Goal: Task Accomplishment & Management: Complete application form

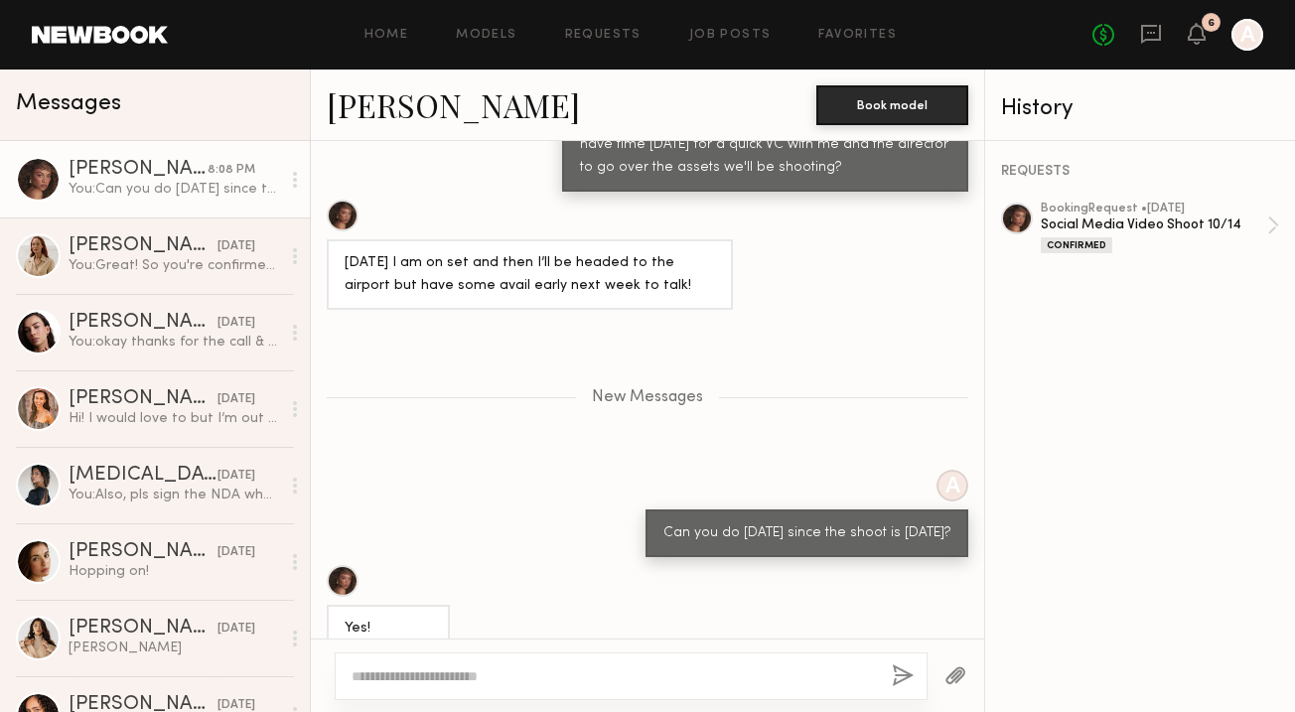
scroll to position [3646, 0]
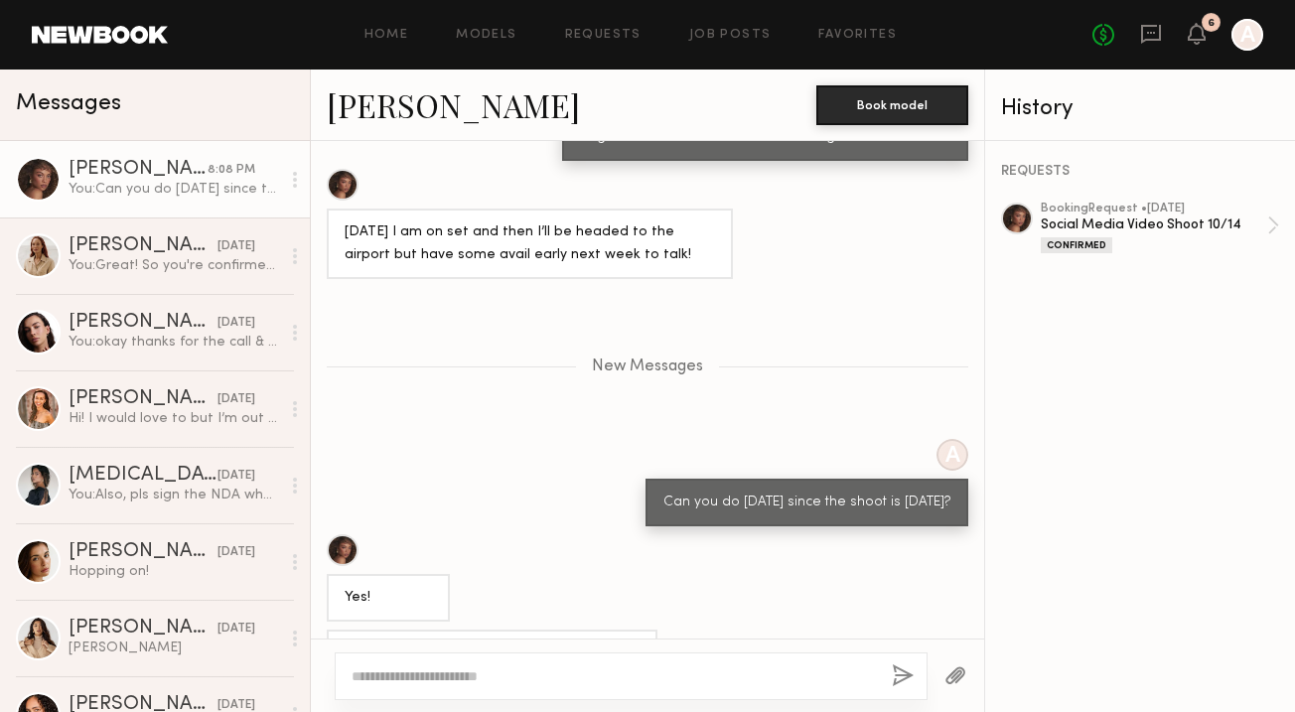
click at [402, 679] on textarea at bounding box center [614, 677] width 524 height 20
type textarea "**********"
click at [901, 672] on button "button" at bounding box center [903, 677] width 22 height 25
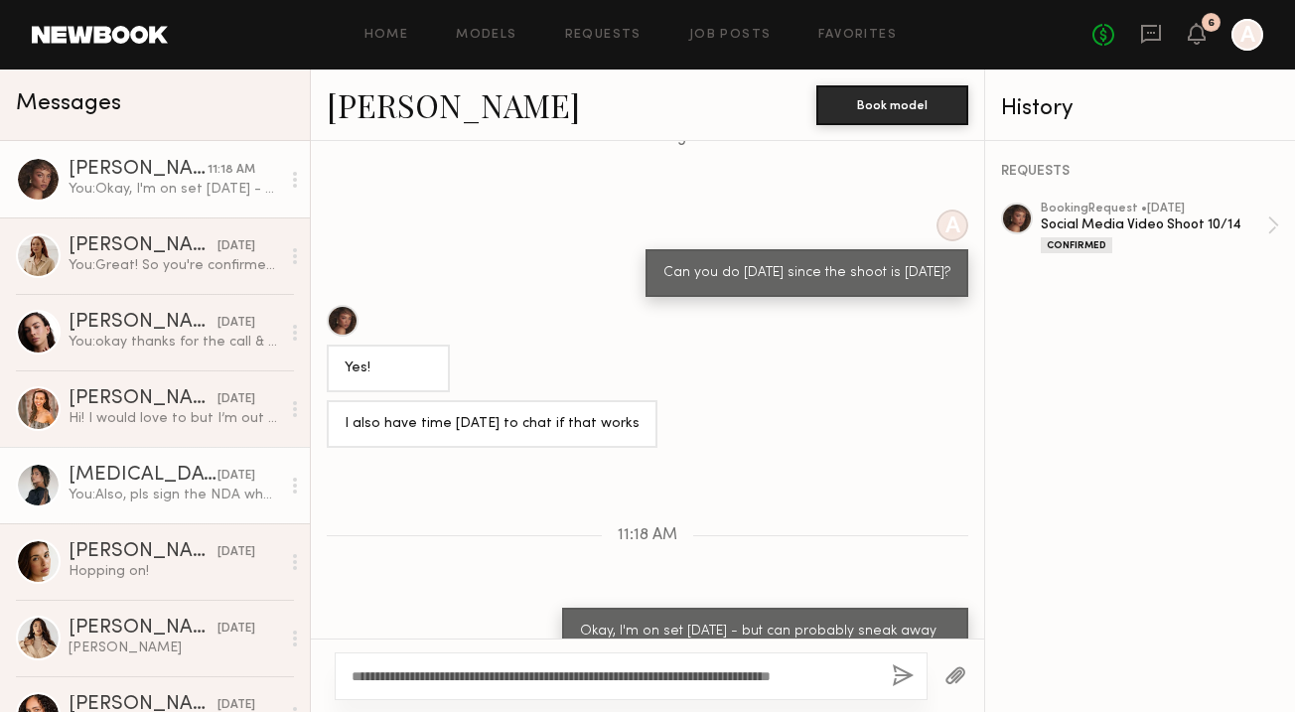
click at [163, 473] on div "[MEDICAL_DATA][PERSON_NAME]" at bounding box center [143, 476] width 149 height 20
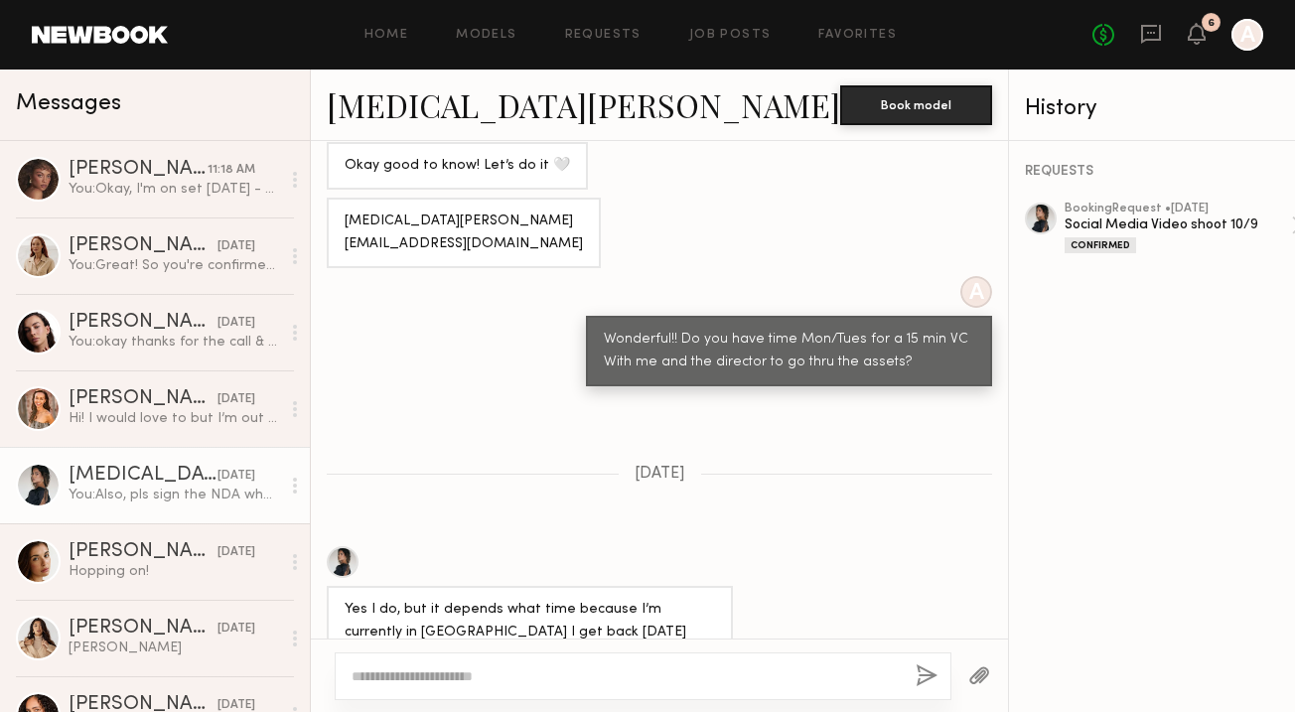
scroll to position [326, 0]
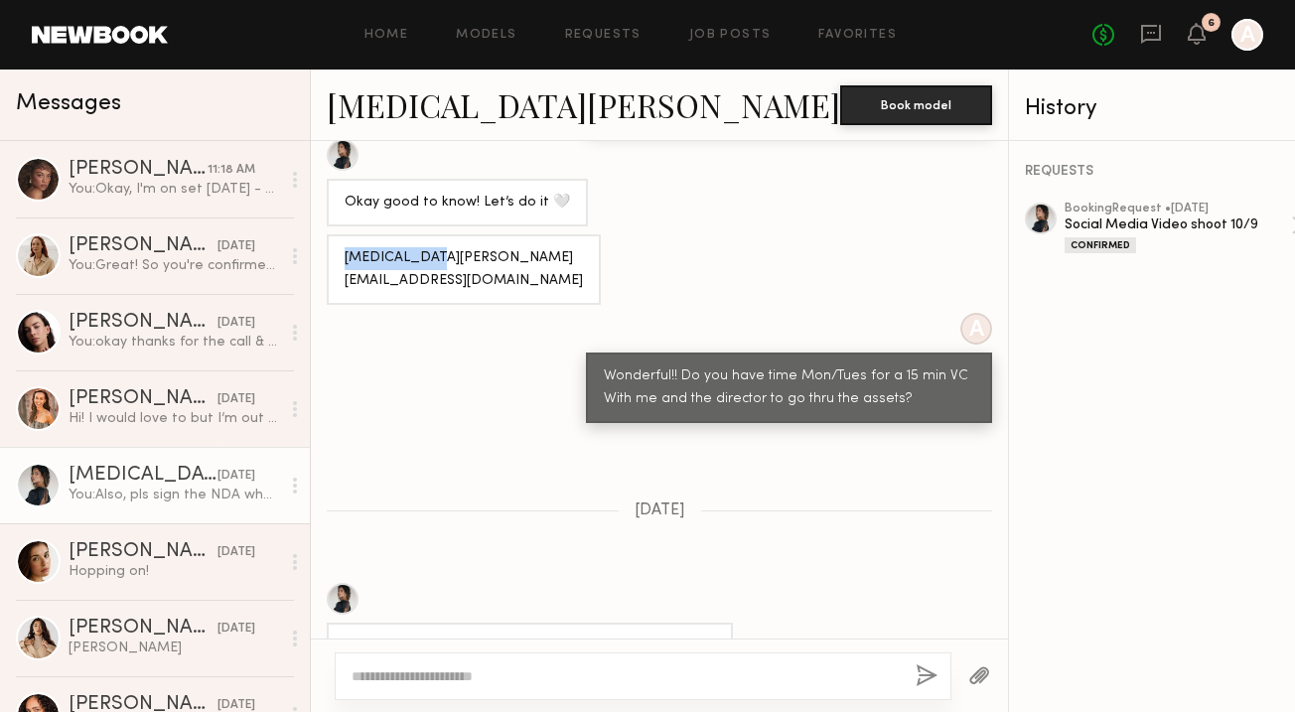
drag, startPoint x: 442, startPoint y: 259, endPoint x: 343, endPoint y: 256, distance: 99.4
click at [343, 256] on div "[MEDICAL_DATA][PERSON_NAME] [EMAIL_ADDRESS][DOMAIN_NAME]" at bounding box center [464, 269] width 274 height 71
copy div "Kyra Santoro"
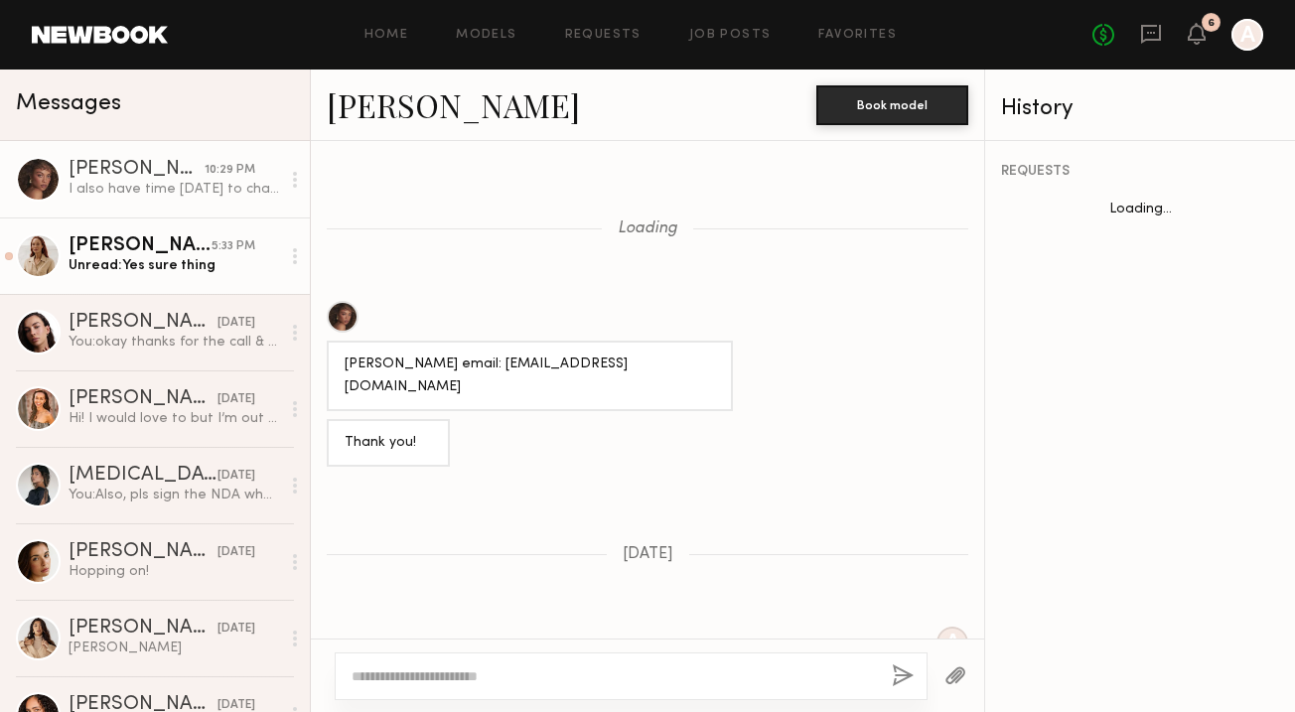
scroll to position [1010, 0]
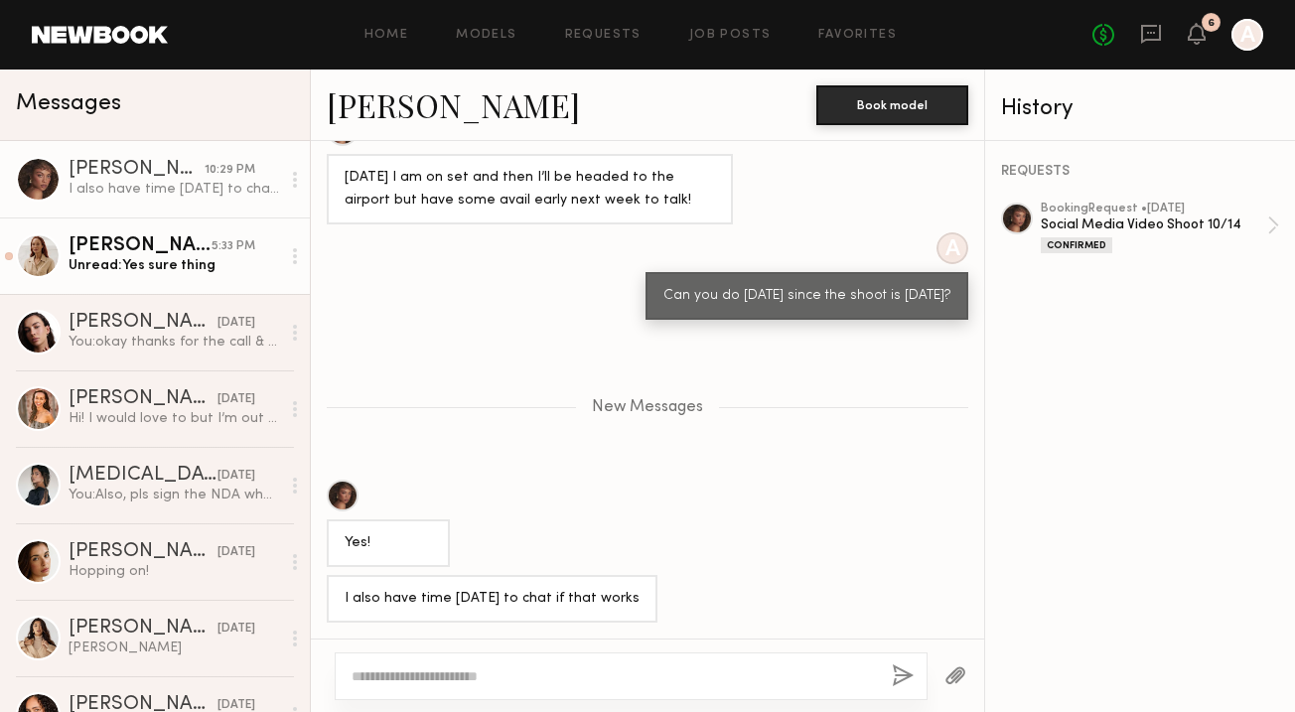
click at [199, 256] on div "Unread: Yes sure thing" at bounding box center [175, 265] width 212 height 19
click at [156, 286] on link "Sarah K. 5:33 PM Unread: Yes sure thing" at bounding box center [155, 256] width 310 height 76
click at [162, 253] on div "Sarah K." at bounding box center [140, 246] width 143 height 20
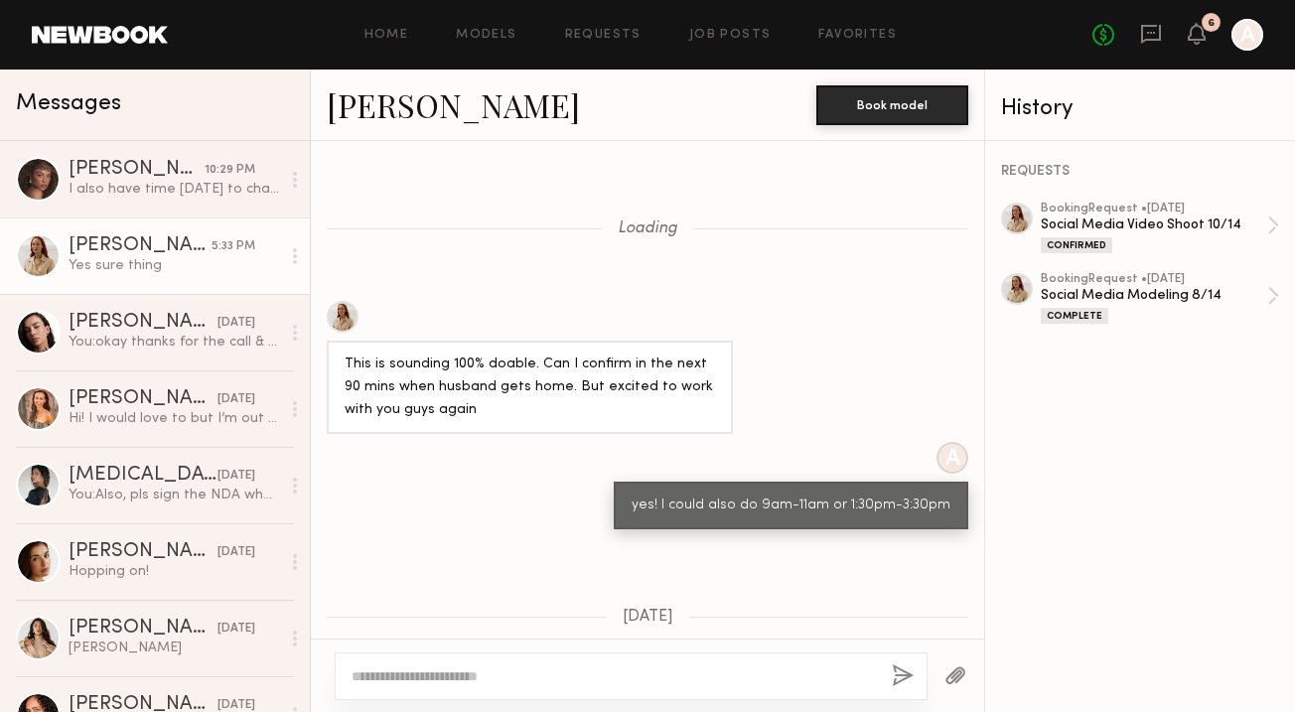
scroll to position [853, 0]
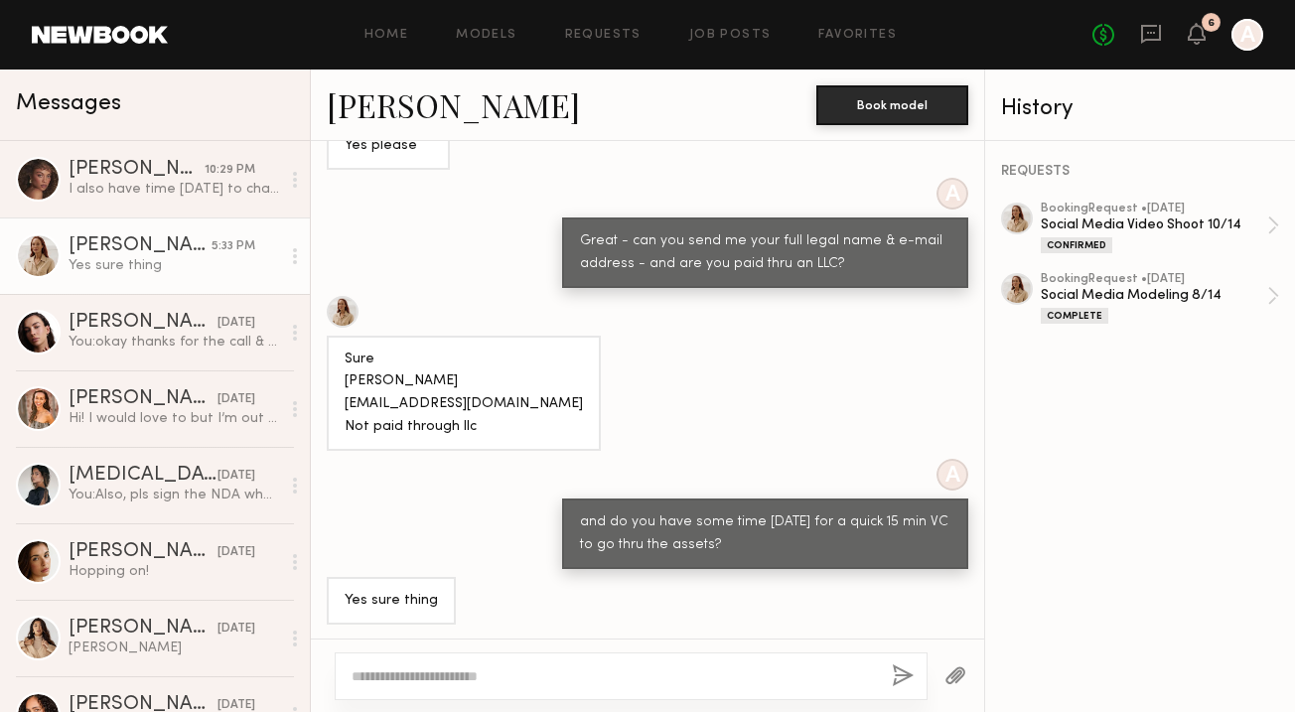
click at [442, 679] on textarea at bounding box center [614, 677] width 524 height 20
type textarea "**********"
click at [917, 661] on div "**********" at bounding box center [631, 677] width 593 height 48
click at [906, 676] on button "button" at bounding box center [903, 677] width 22 height 25
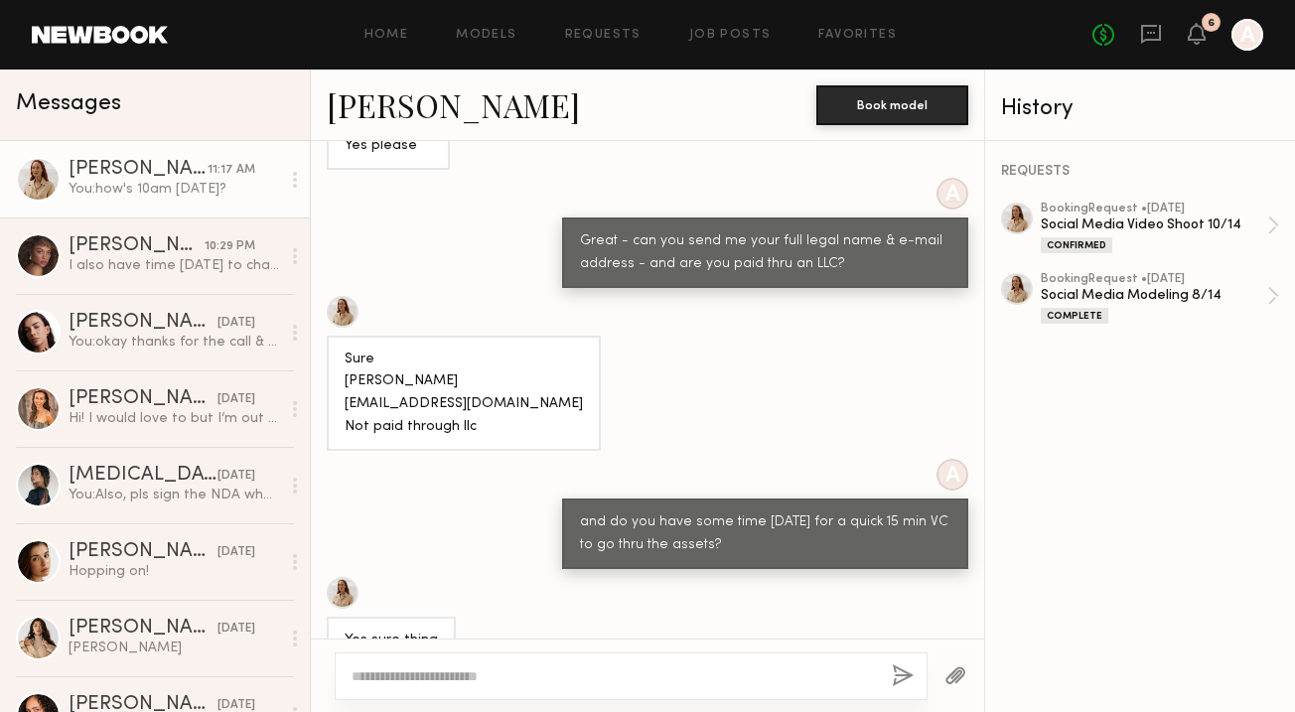
scroll to position [1251, 0]
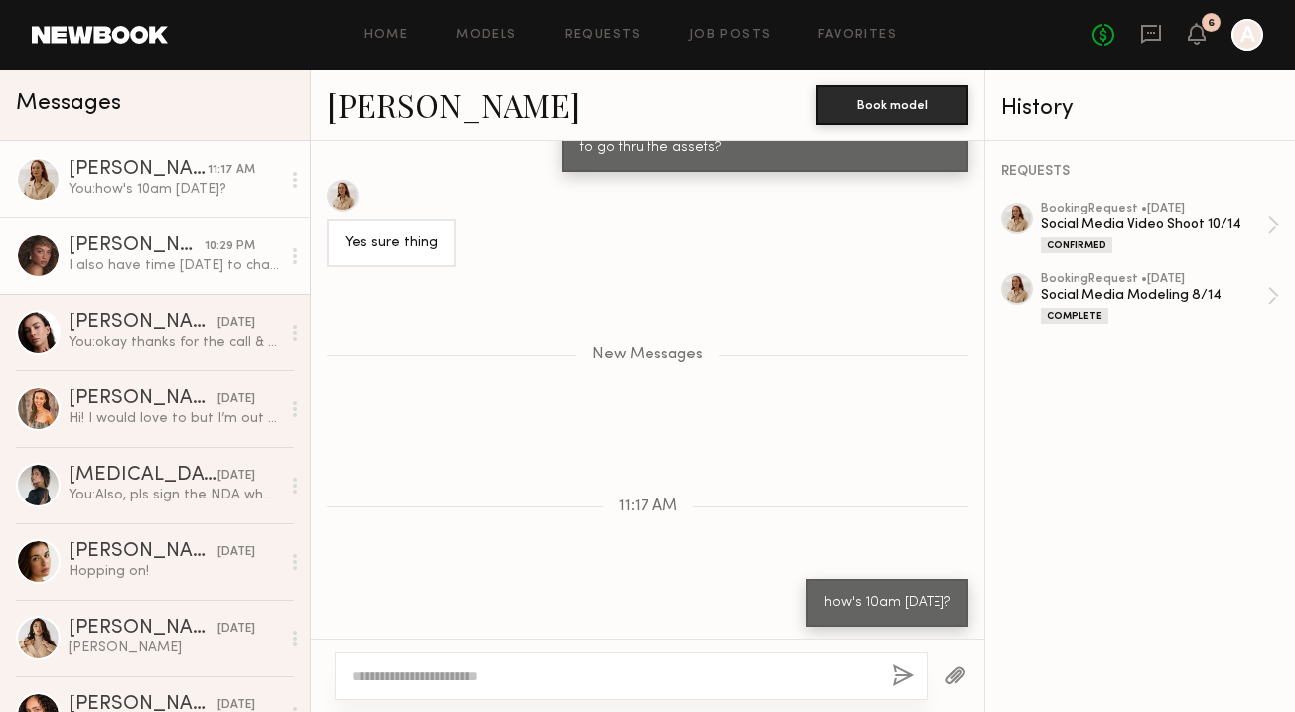
click at [158, 258] on div "I also have time Thursday to chat if that works" at bounding box center [175, 265] width 212 height 19
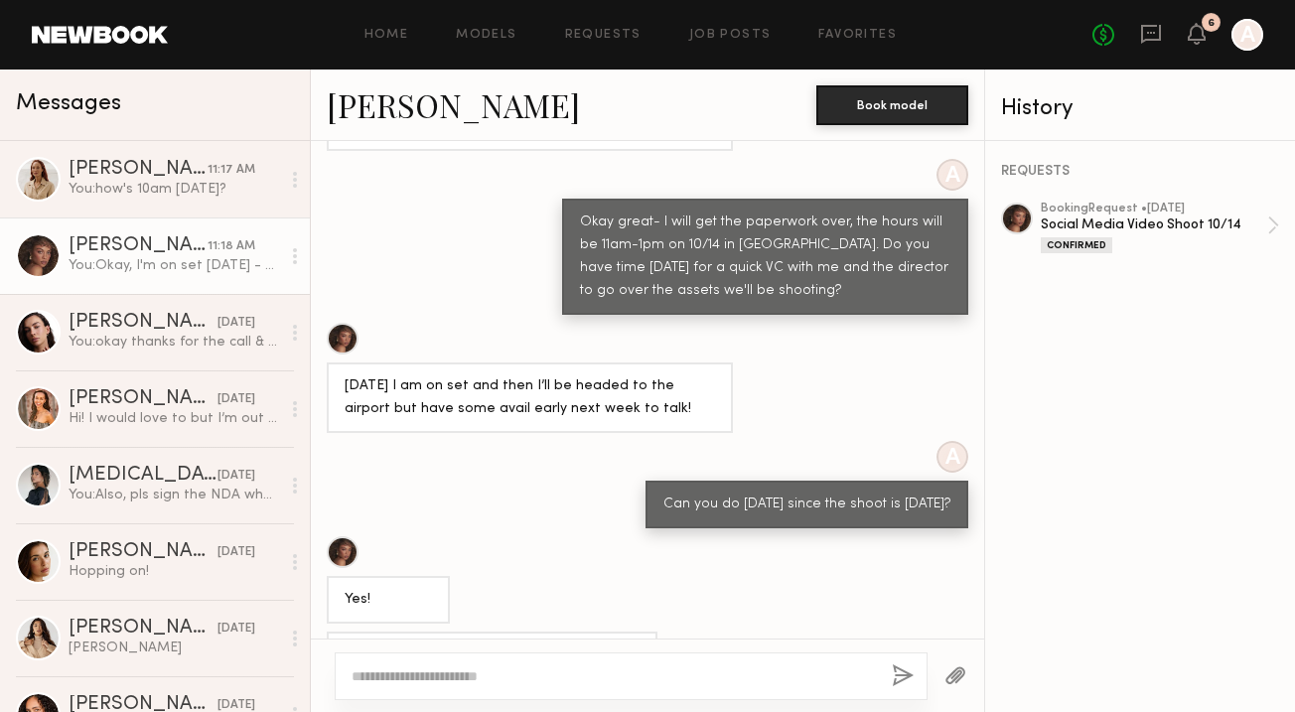
scroll to position [4970, 0]
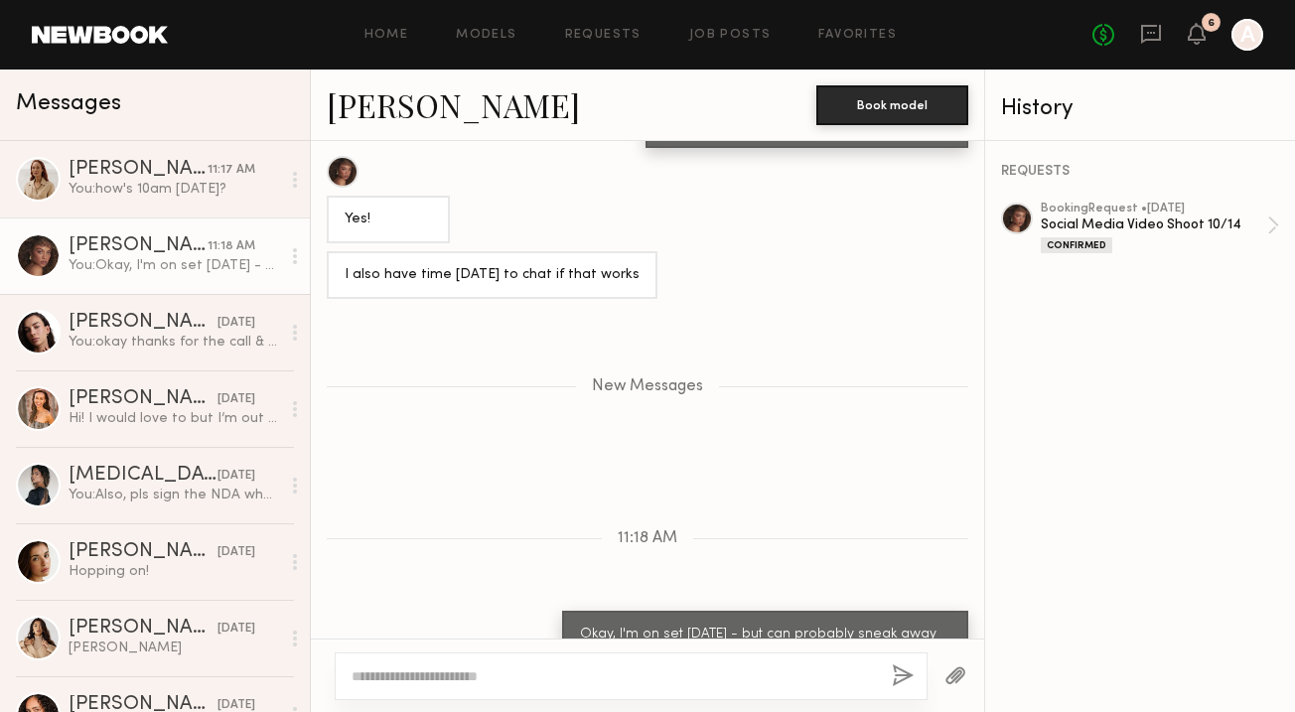
click at [132, 30] on link at bounding box center [100, 35] width 136 height 18
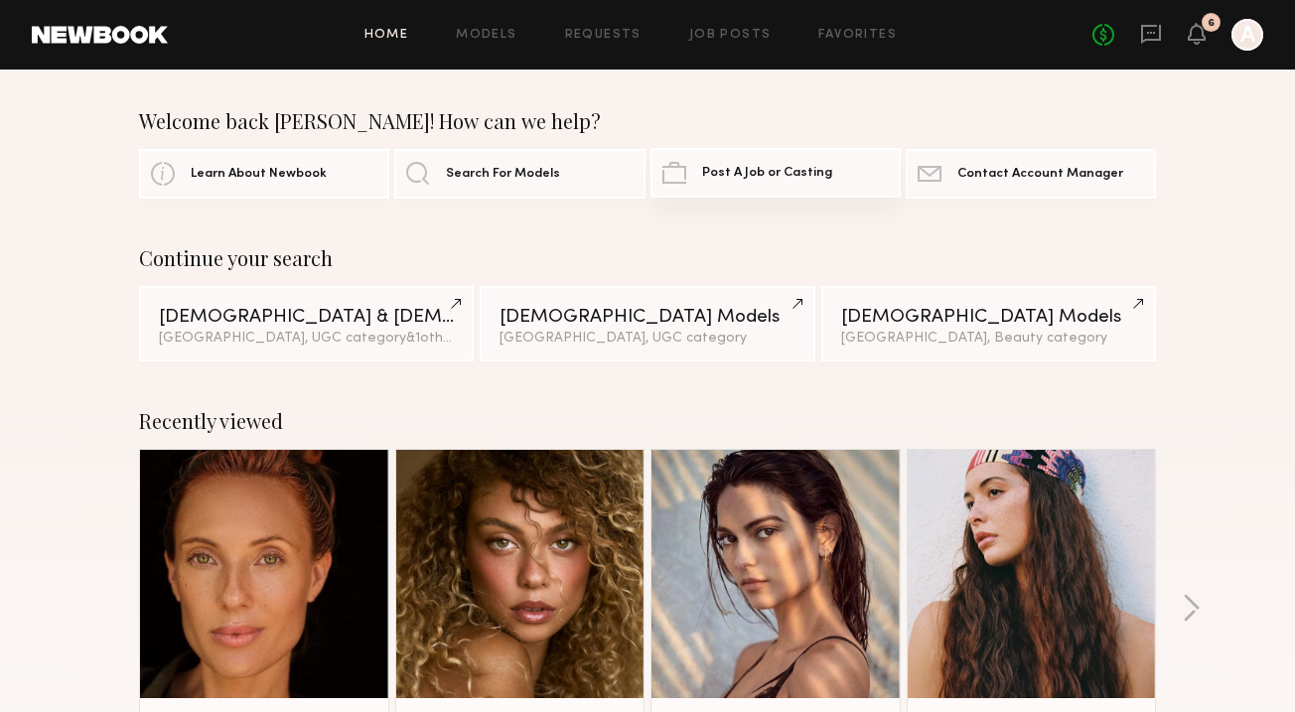
click at [736, 161] on link "Post A Job or Casting" at bounding box center [776, 173] width 250 height 50
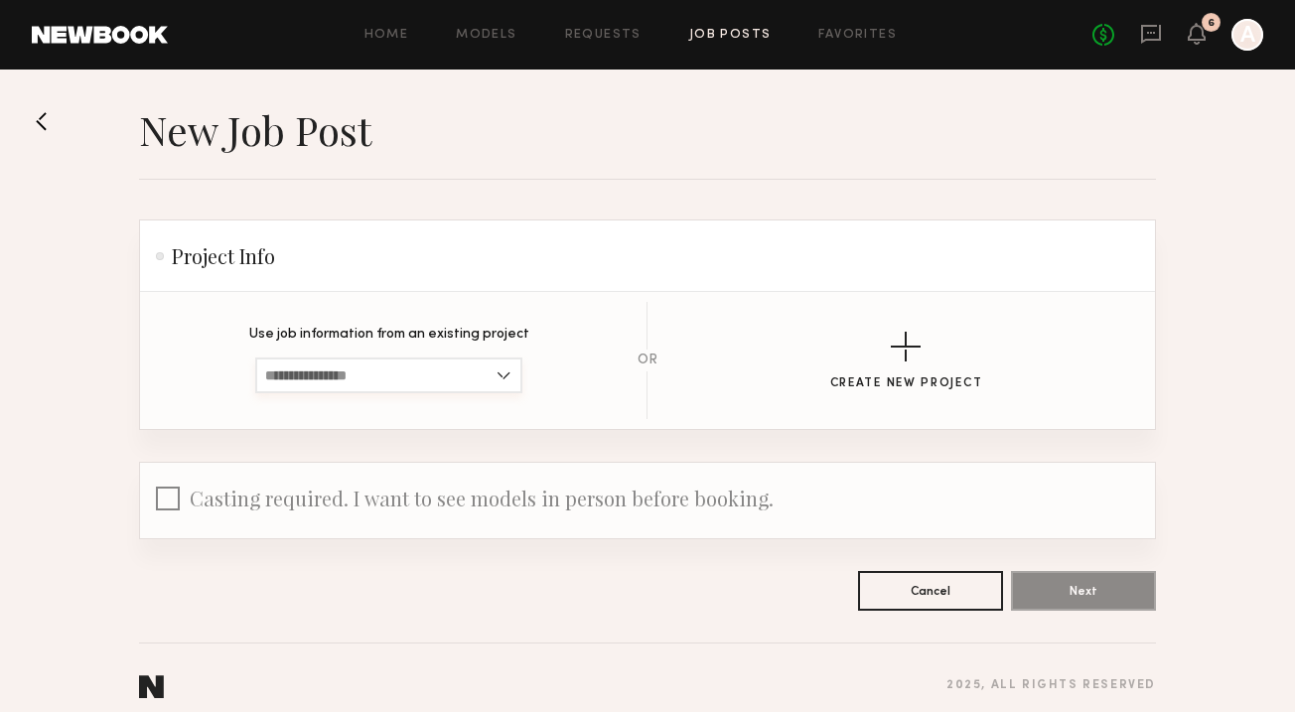
click at [418, 379] on input at bounding box center [388, 376] width 267 height 36
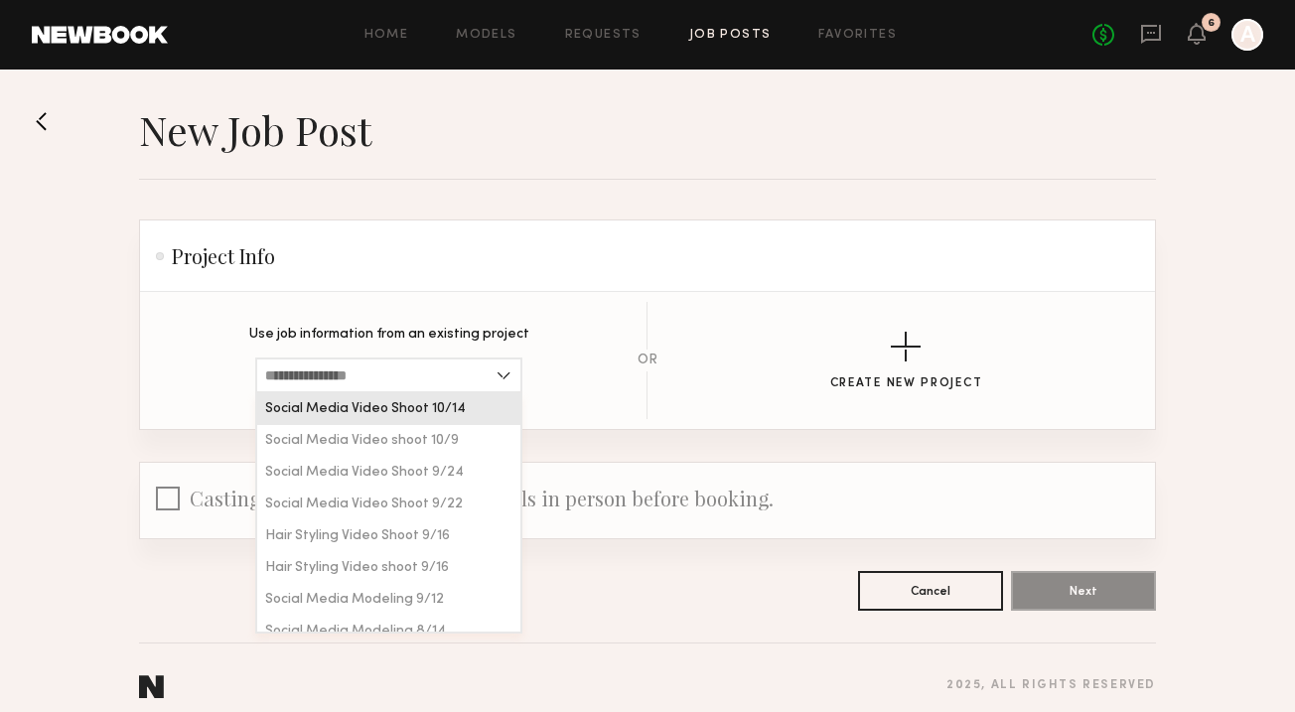
click at [455, 289] on header "Project Info" at bounding box center [647, 257] width 1015 height 72
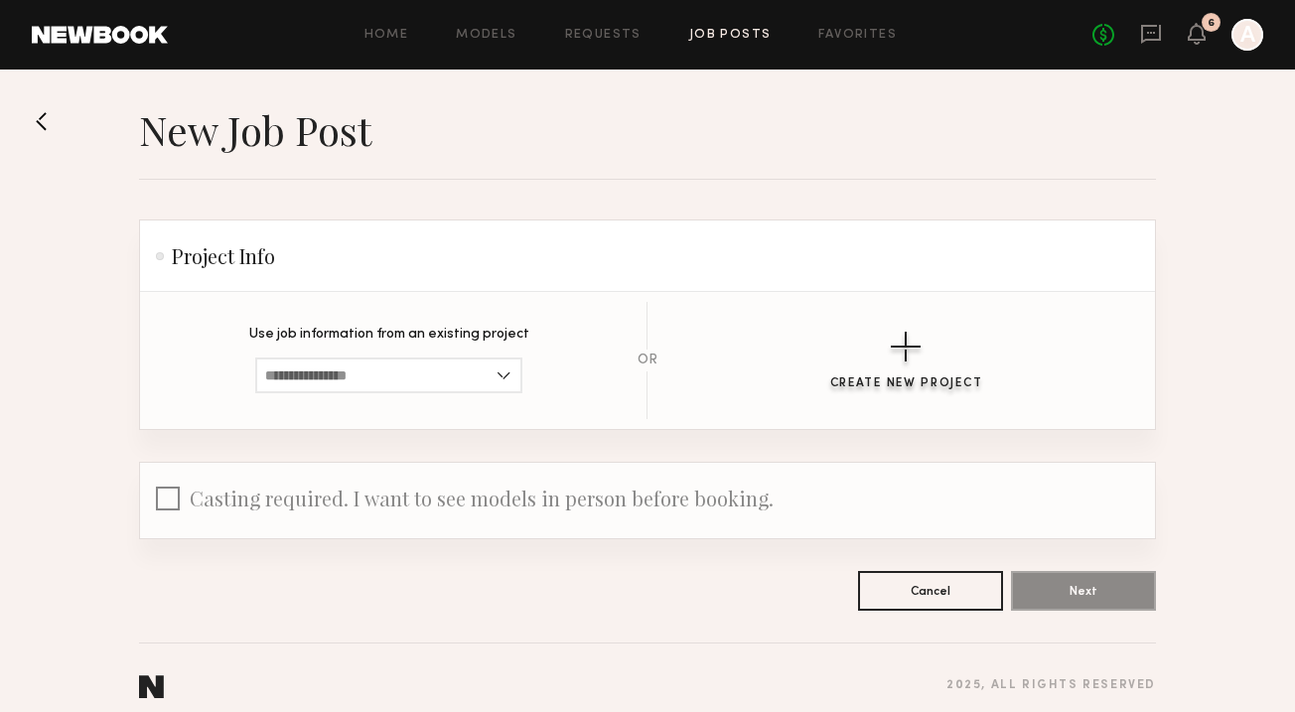
click at [885, 369] on button "Create New Project" at bounding box center [906, 361] width 153 height 59
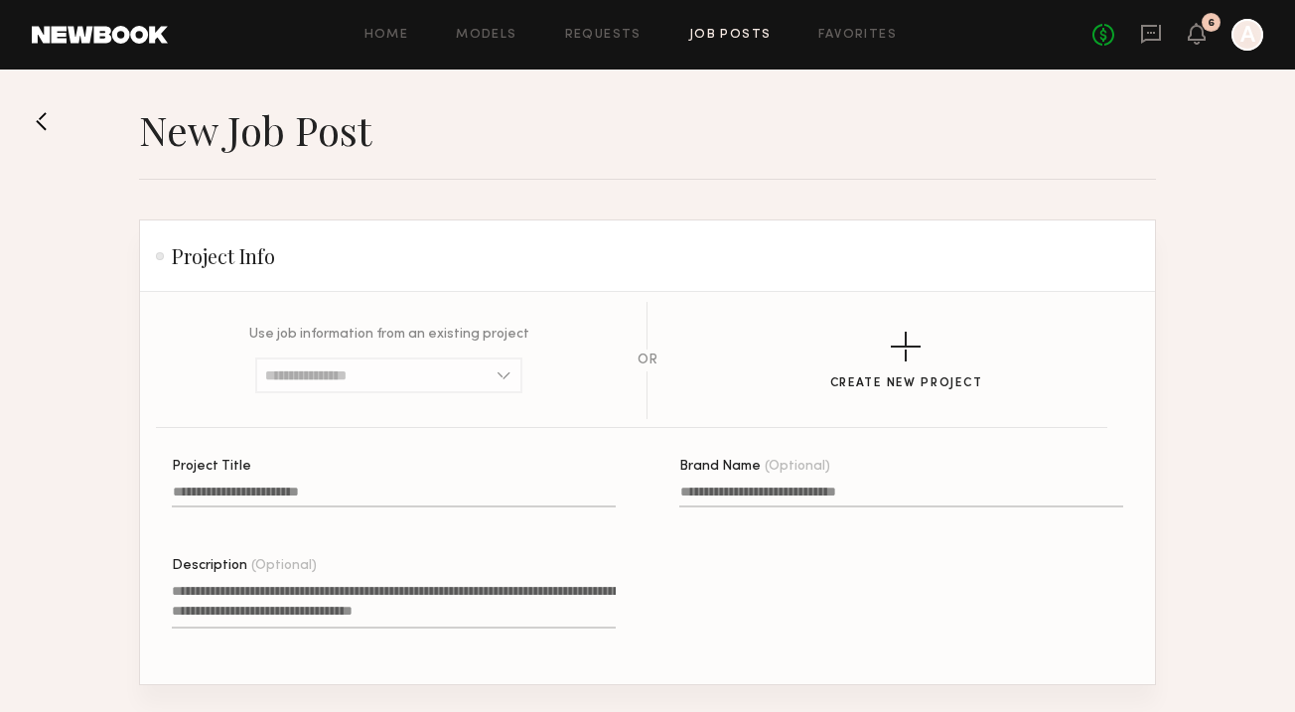
click at [272, 481] on label "Project Title" at bounding box center [394, 494] width 444 height 68
click at [272, 485] on input "Project Title" at bounding box center [394, 496] width 444 height 23
type input "**********"
click at [285, 606] on textarea "Description (Optional)" at bounding box center [394, 605] width 444 height 48
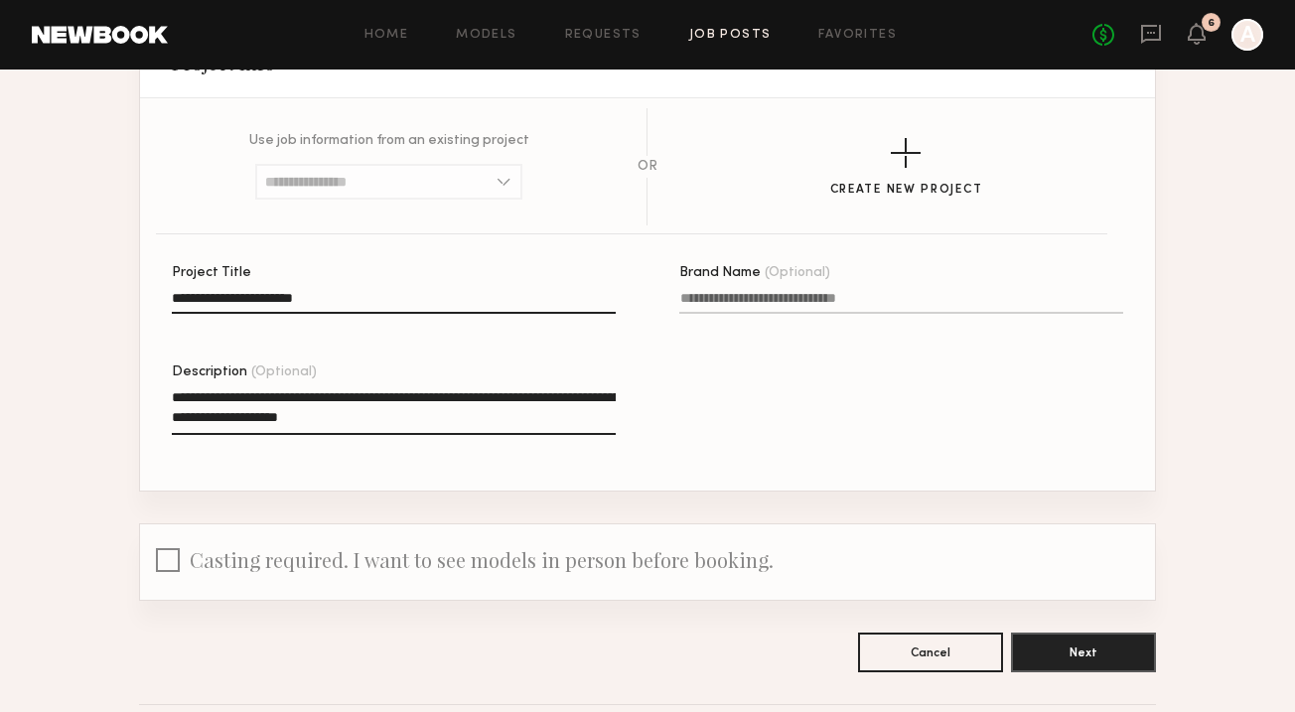
scroll to position [270, 0]
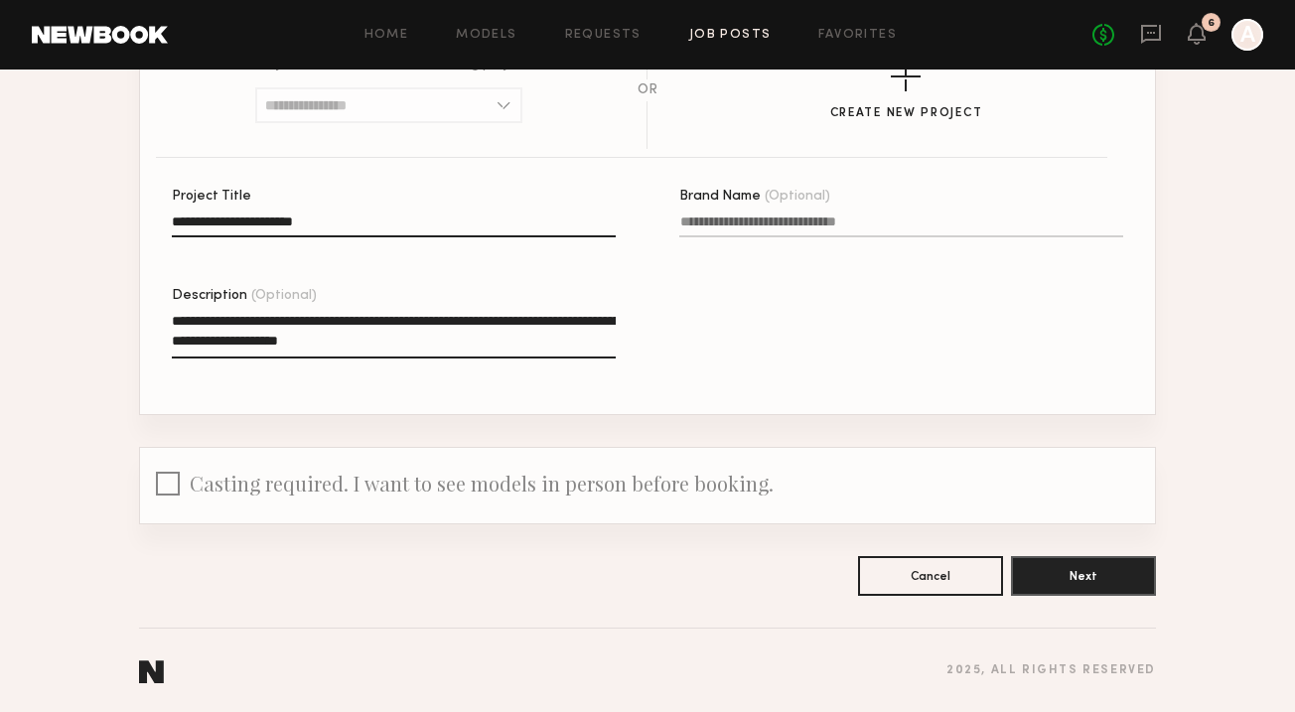
type textarea "**********"
click at [141, 476] on div "Casting required. I want to see models in person before booking." at bounding box center [647, 485] width 1015 height 75
click at [164, 482] on div at bounding box center [168, 487] width 24 height 31
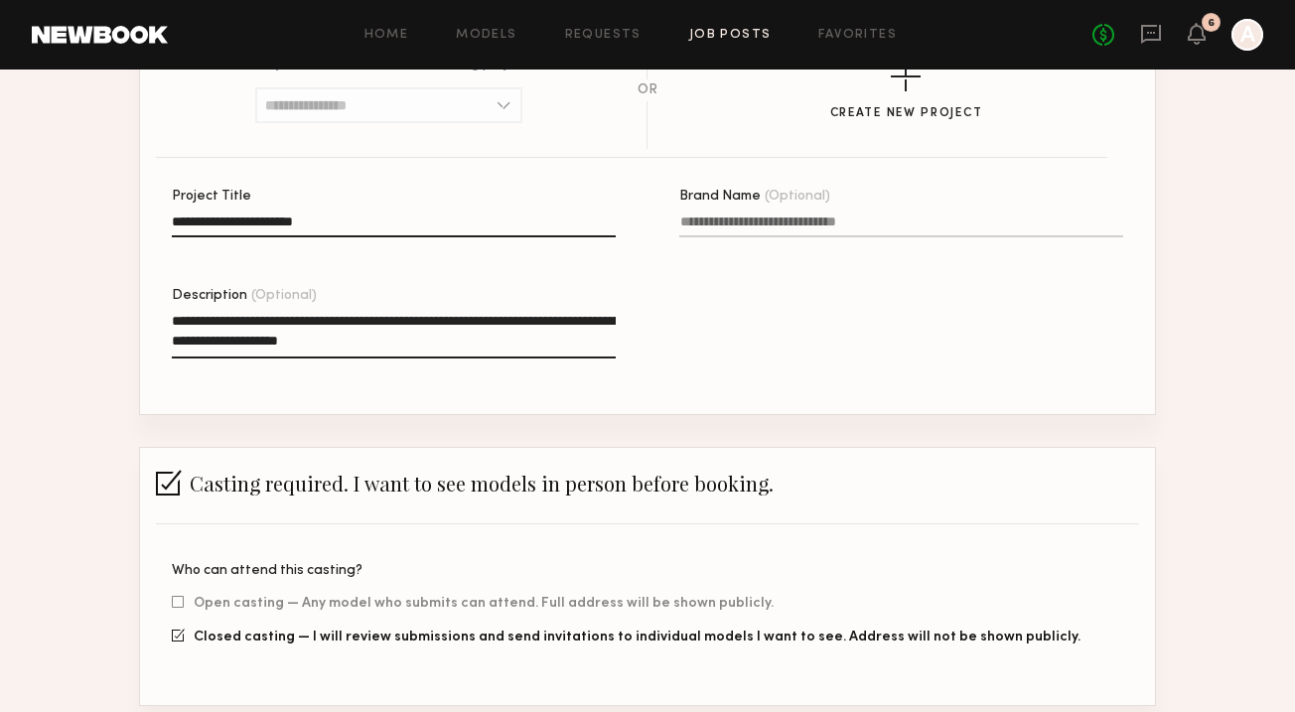
click at [166, 482] on div at bounding box center [169, 483] width 26 height 26
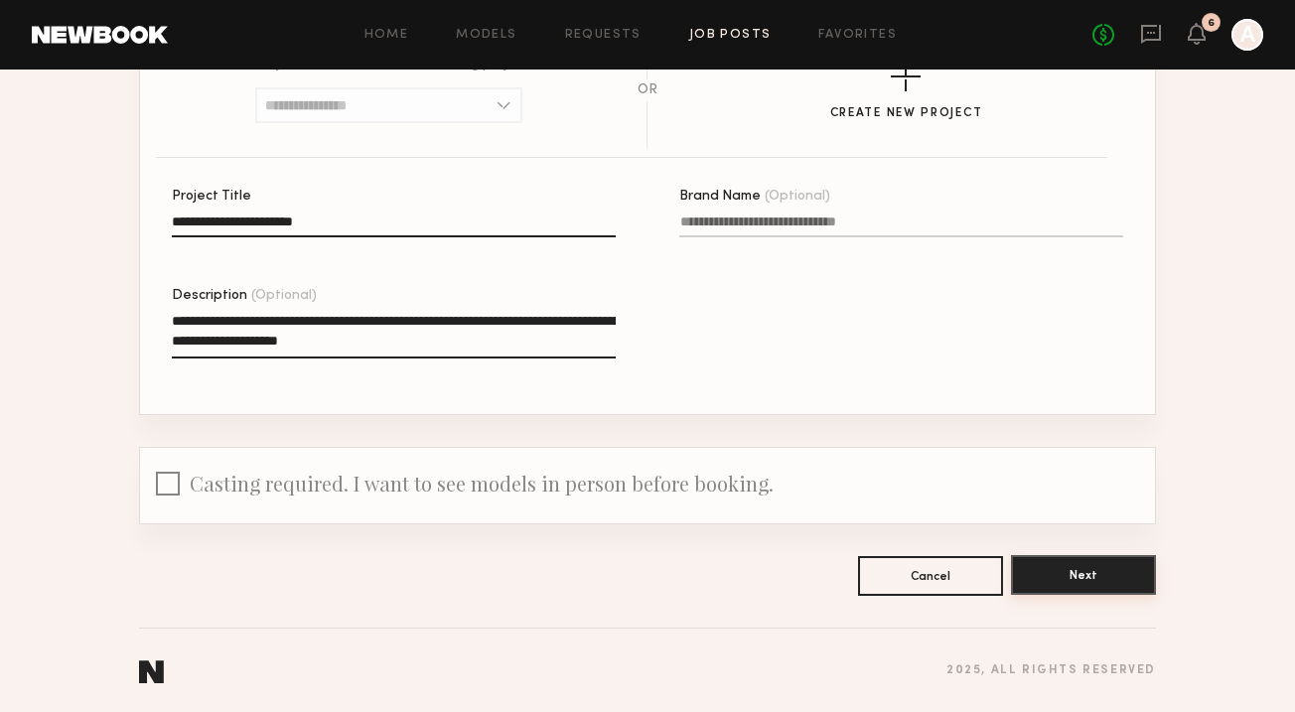
click at [1079, 573] on button "Next" at bounding box center [1083, 575] width 145 height 40
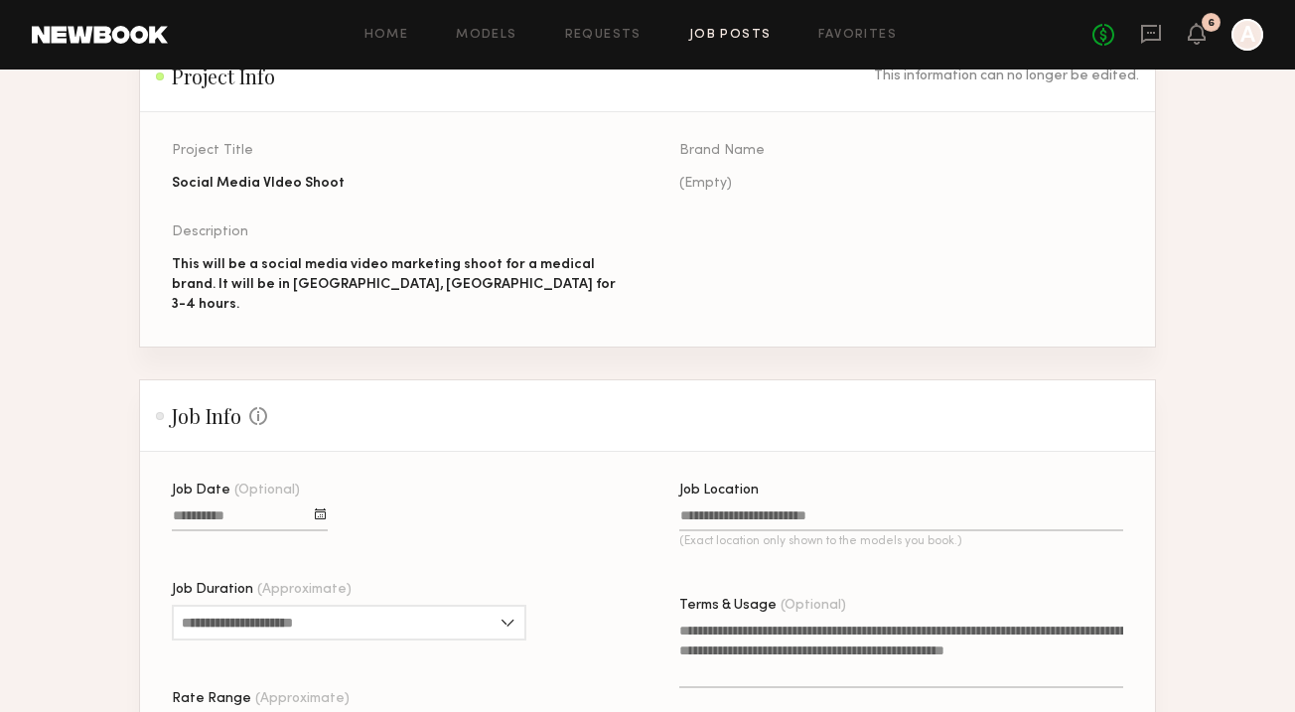
scroll to position [181, 0]
click at [321, 508] on div at bounding box center [320, 513] width 11 height 11
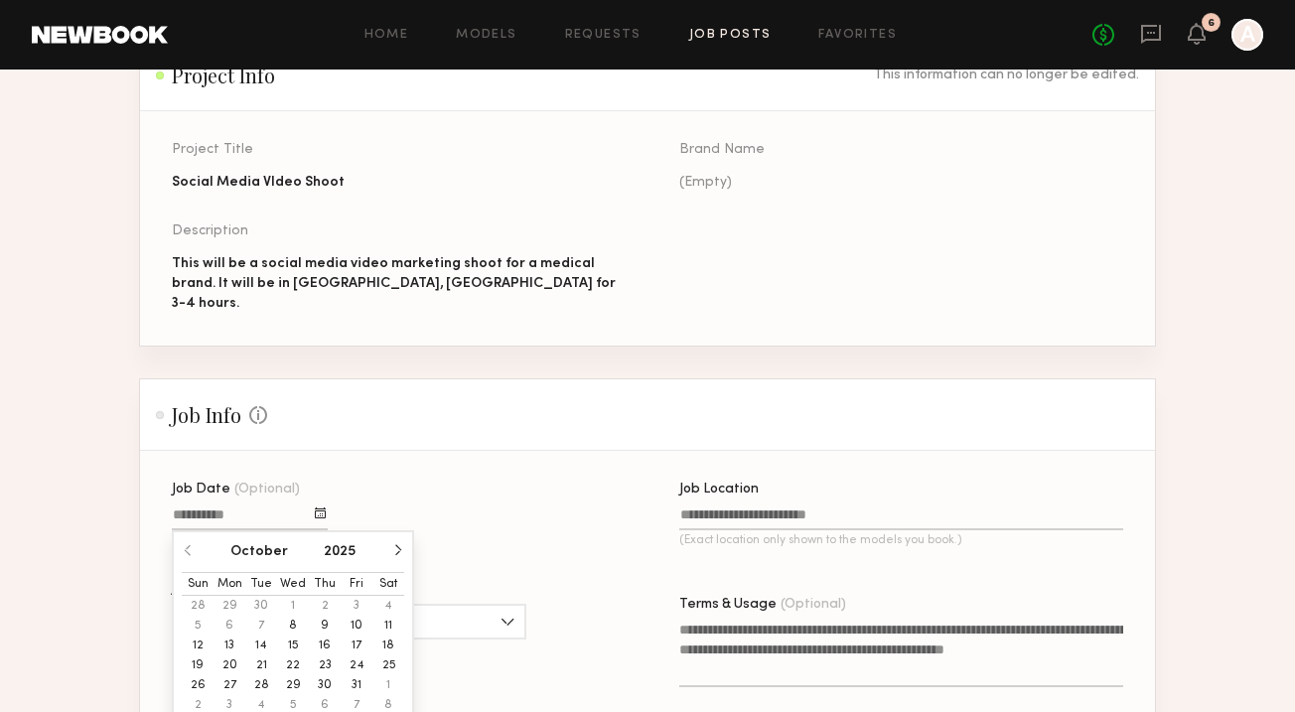
click at [323, 636] on button "16" at bounding box center [325, 646] width 32 height 20
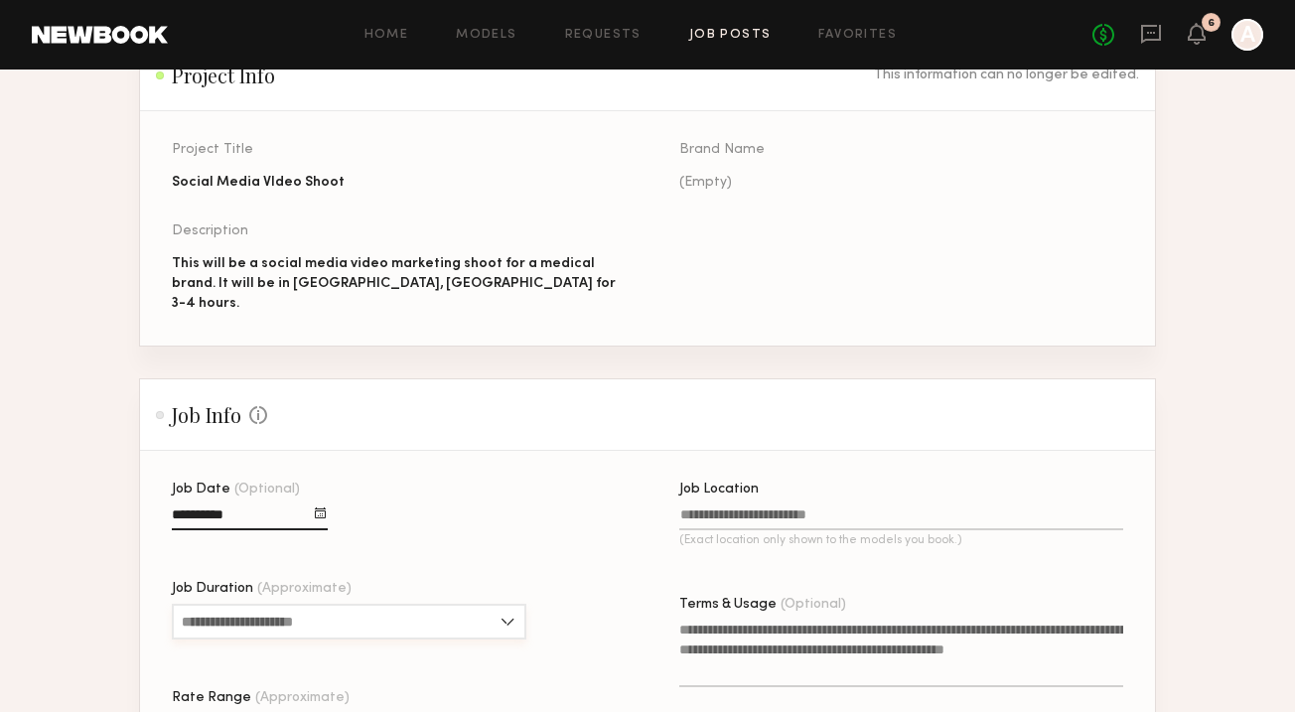
click at [347, 609] on input "Job Duration (Approximate)" at bounding box center [349, 622] width 355 height 36
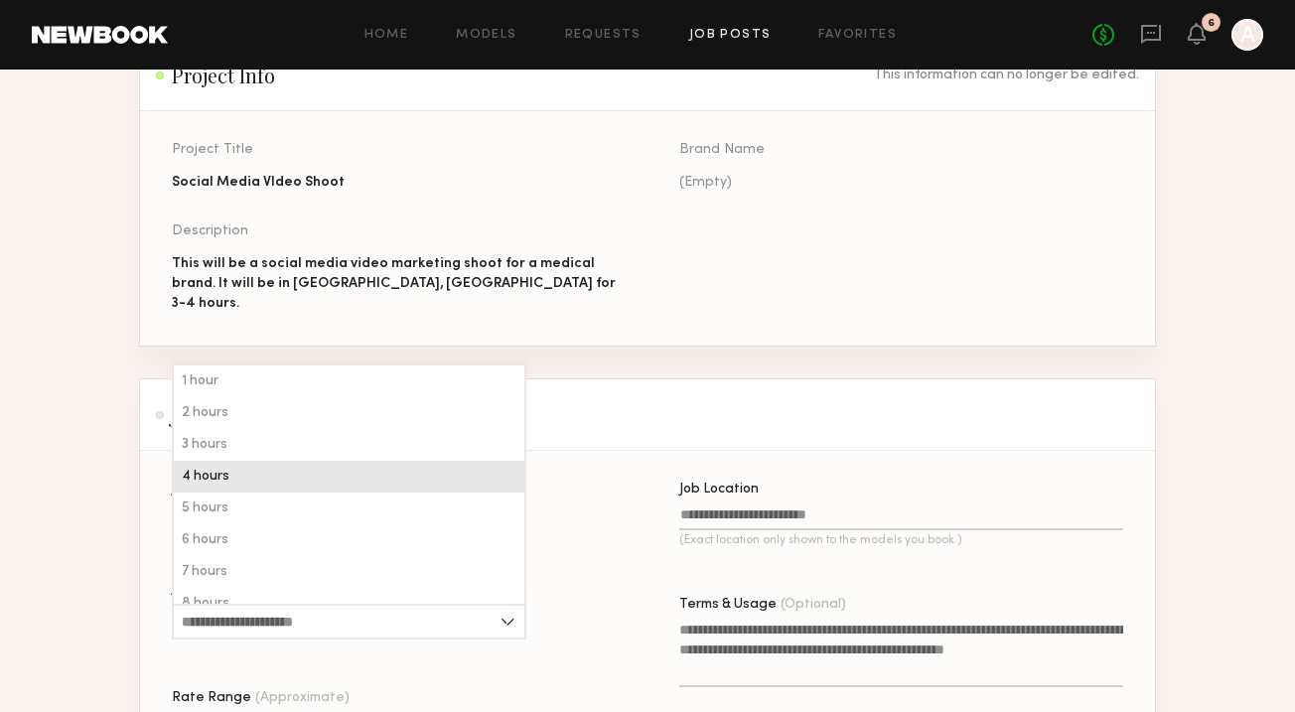
click at [283, 461] on div "4 hours" at bounding box center [349, 477] width 351 height 32
type input "*******"
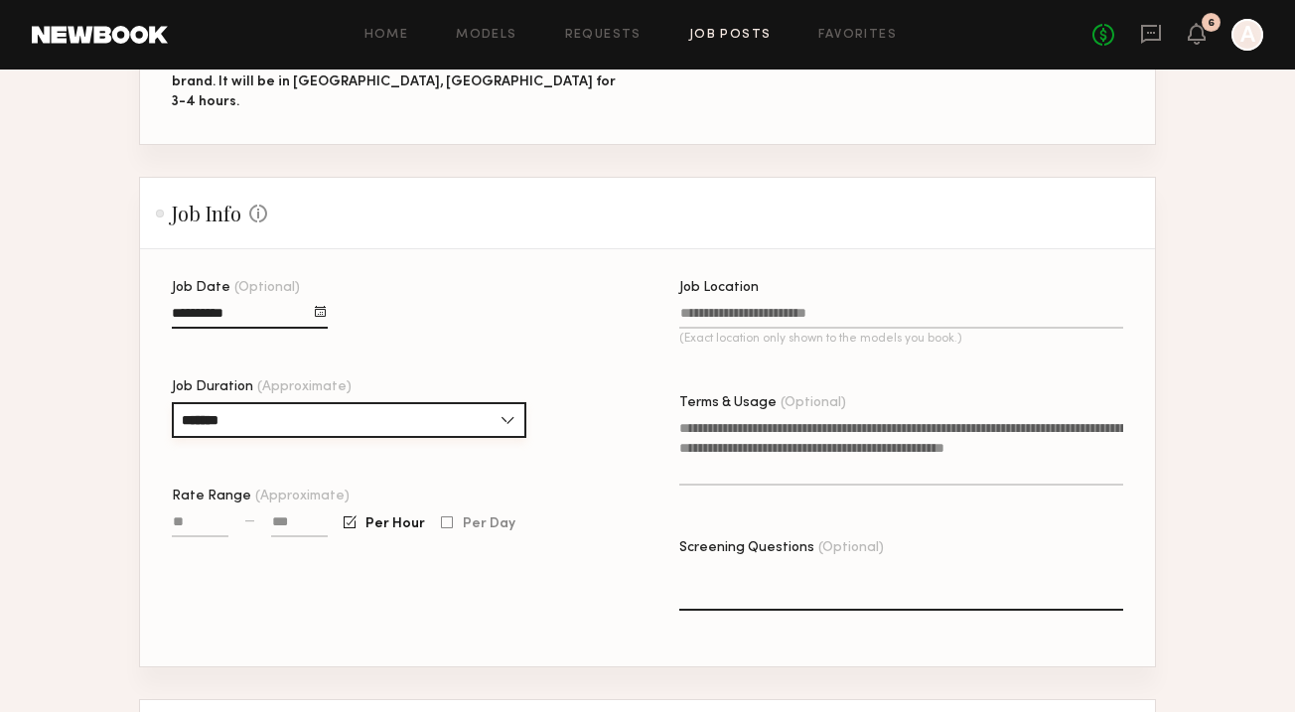
scroll to position [383, 0]
click at [201, 514] on input "Rate Range (Approximate)" at bounding box center [200, 525] width 57 height 23
drag, startPoint x: 200, startPoint y: 498, endPoint x: 165, endPoint y: 498, distance: 34.8
click at [165, 498] on section "Job Date (Optional) Job Duration (Approximate) ******* 1 hour 2 hours 3 hours 4…" at bounding box center [647, 456] width 1015 height 417
drag, startPoint x: 223, startPoint y: 501, endPoint x: 152, endPoint y: 498, distance: 70.6
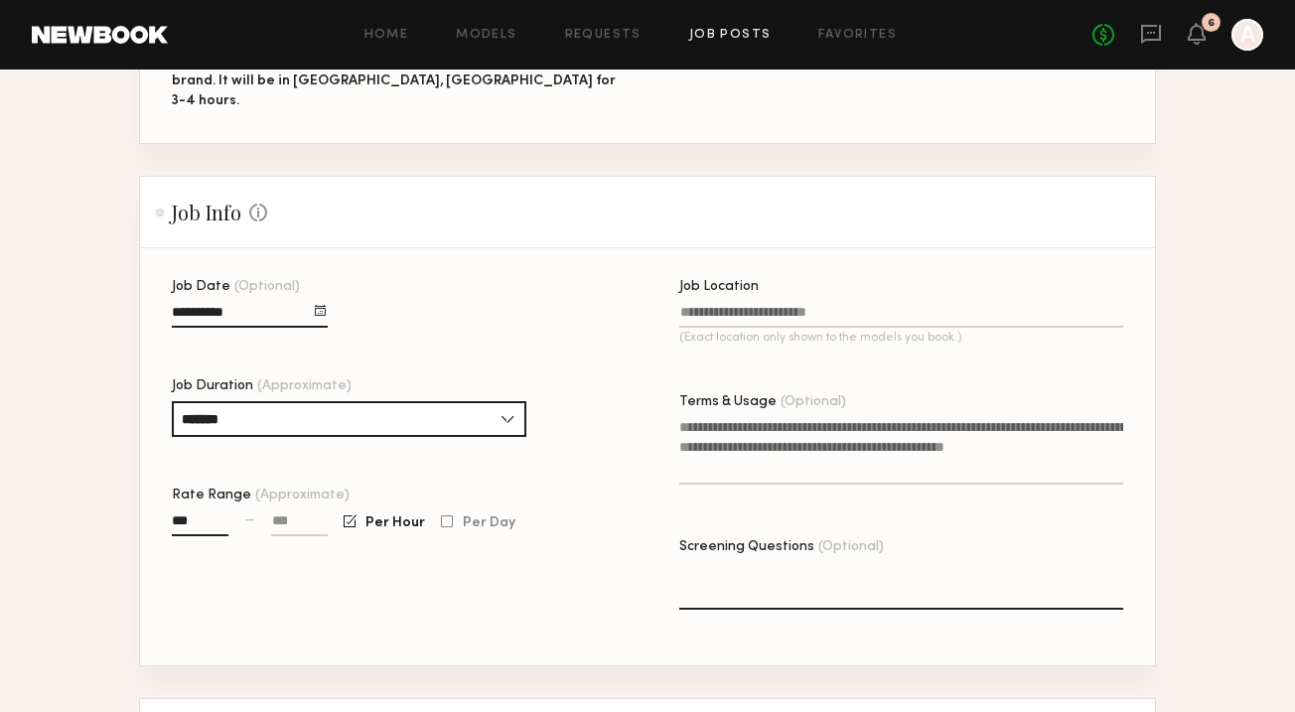
click at [152, 501] on section "Job Date (Optional) Job Duration (Approximate) ******* 1 hour 2 hours 3 hours 4…" at bounding box center [647, 456] width 1015 height 417
type input "****"
click at [351, 515] on div at bounding box center [350, 521] width 13 height 13
click at [451, 516] on label "Per Day" at bounding box center [478, 523] width 75 height 14
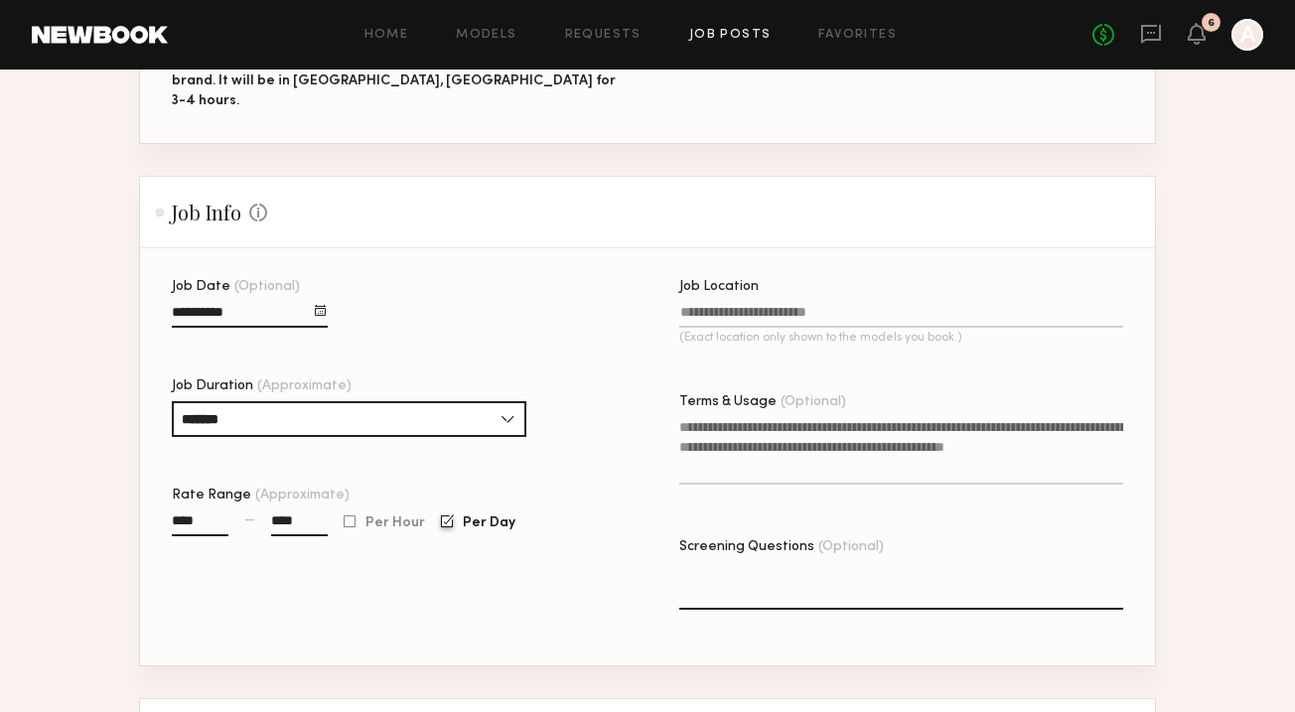
scroll to position [374, 0]
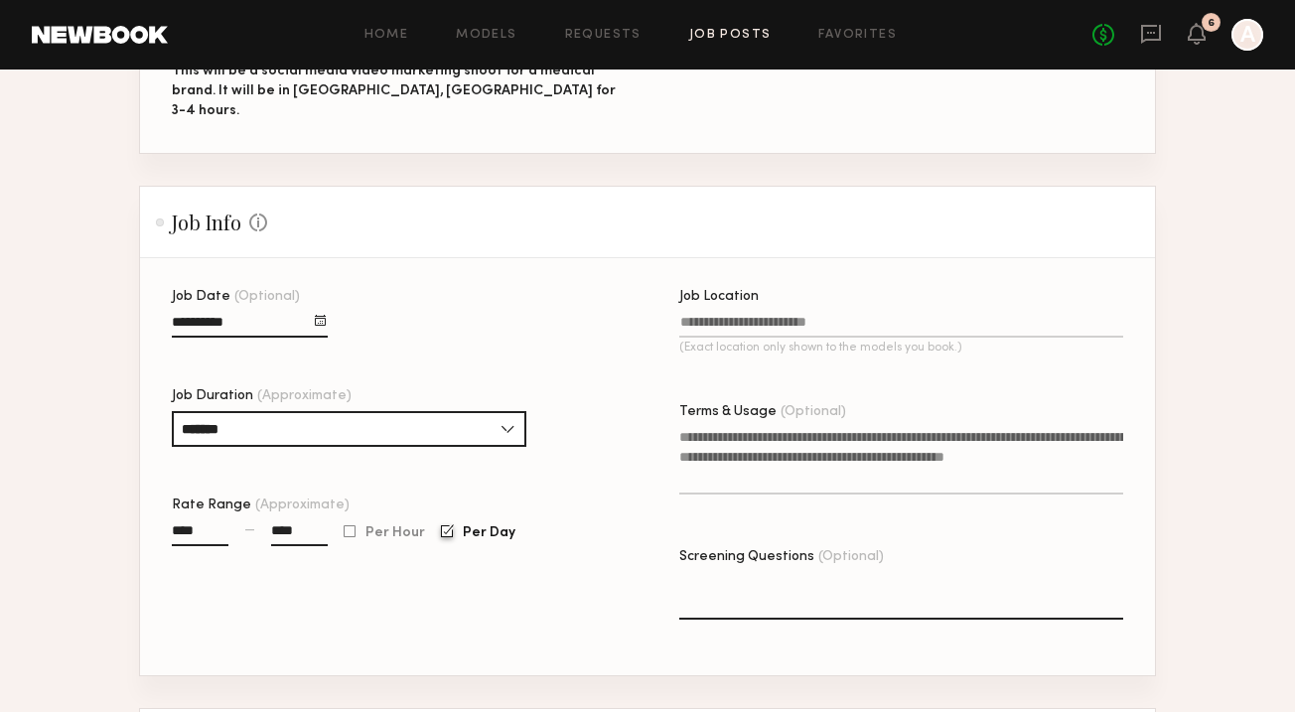
click at [737, 315] on input "Job Location (Exact location only shown to the models you book.)" at bounding box center [901, 326] width 444 height 23
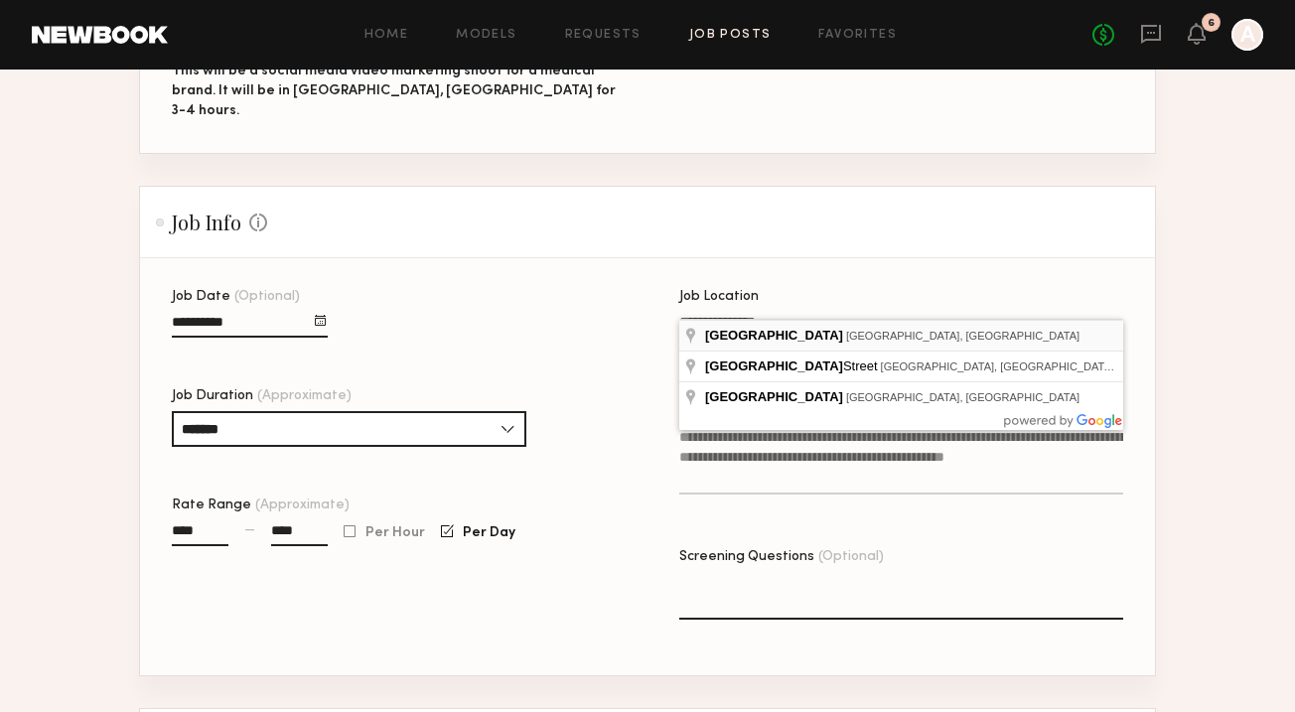
type input "**********"
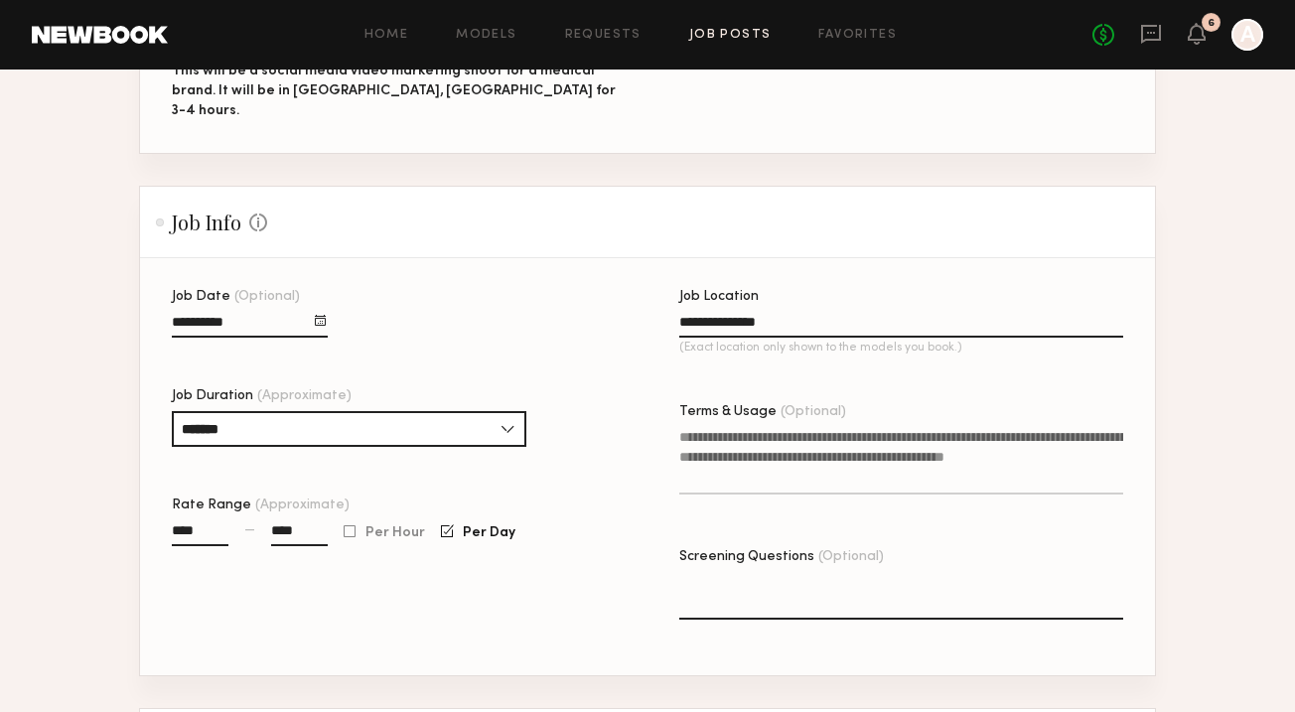
click at [744, 434] on textarea "Terms & Usage (Optional)" at bounding box center [901, 461] width 444 height 68
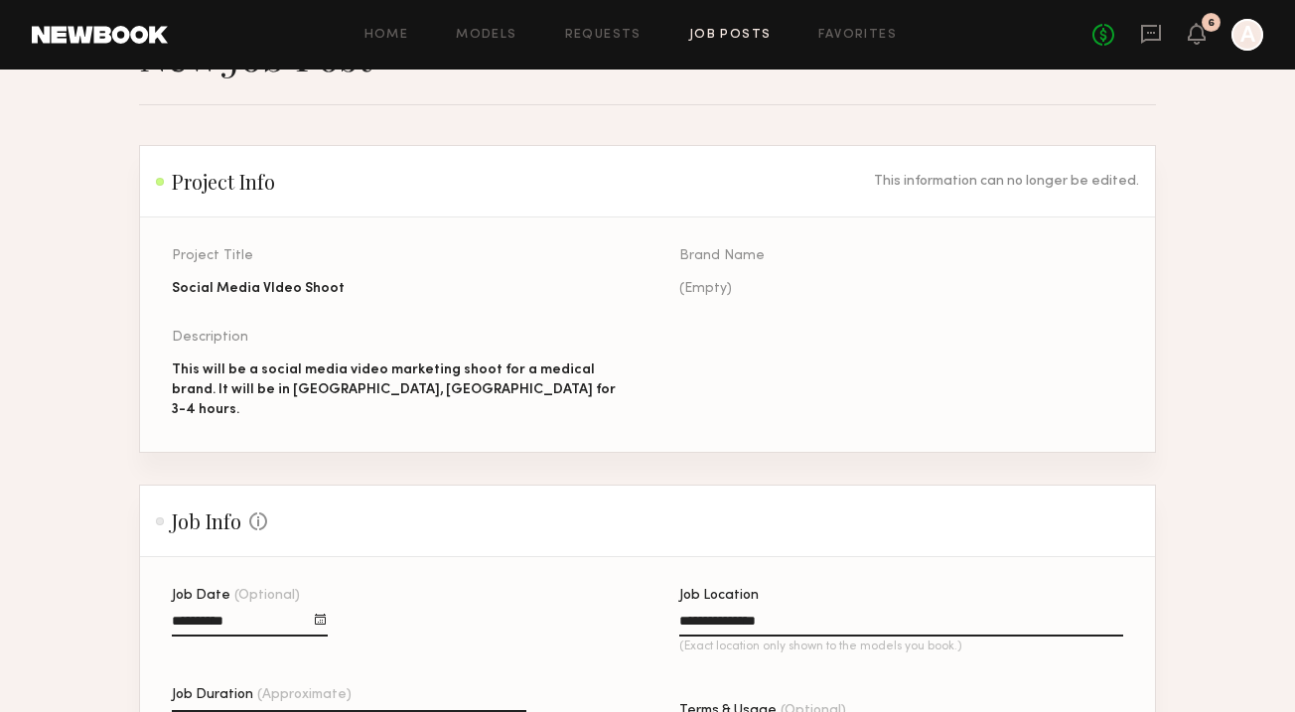
scroll to position [179, 0]
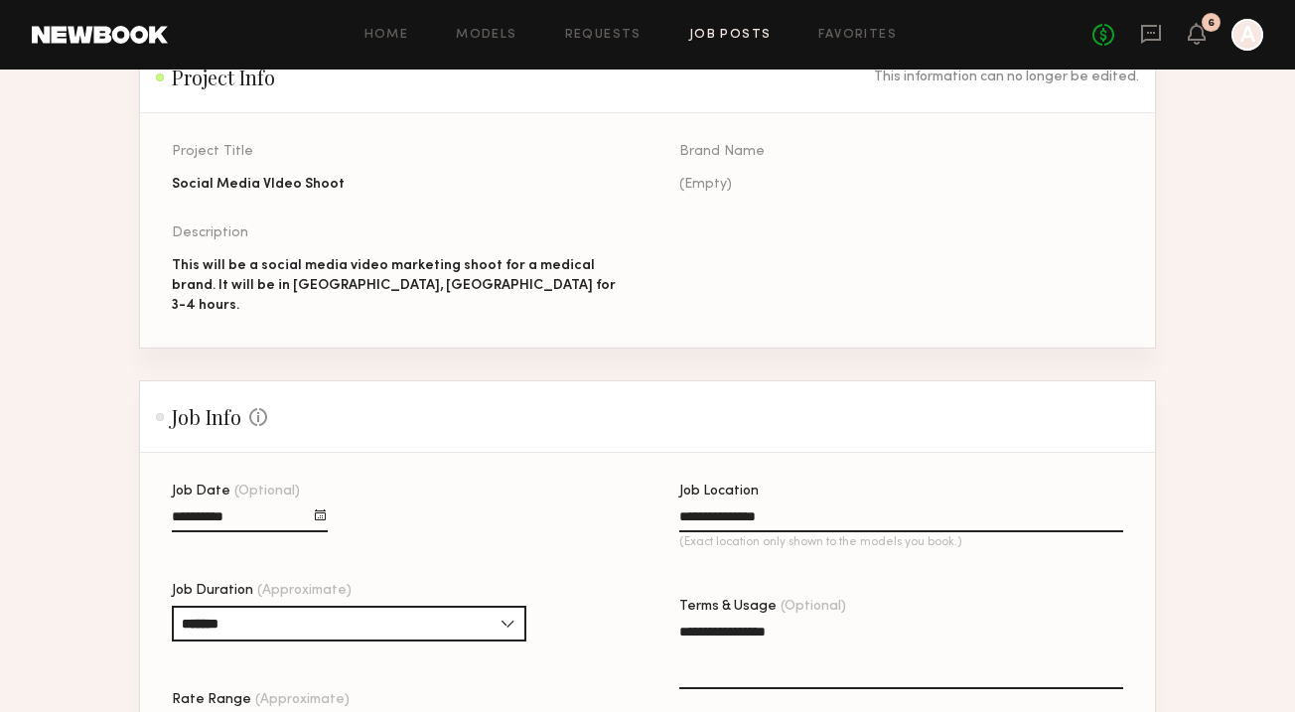
type textarea "**********"
click at [752, 181] on div "(Empty)" at bounding box center [901, 185] width 444 height 20
click at [706, 180] on div "(Empty)" at bounding box center [901, 185] width 444 height 20
click at [707, 154] on div "Brand Name" at bounding box center [901, 152] width 444 height 14
click at [707, 181] on div "(Empty)" at bounding box center [901, 185] width 444 height 20
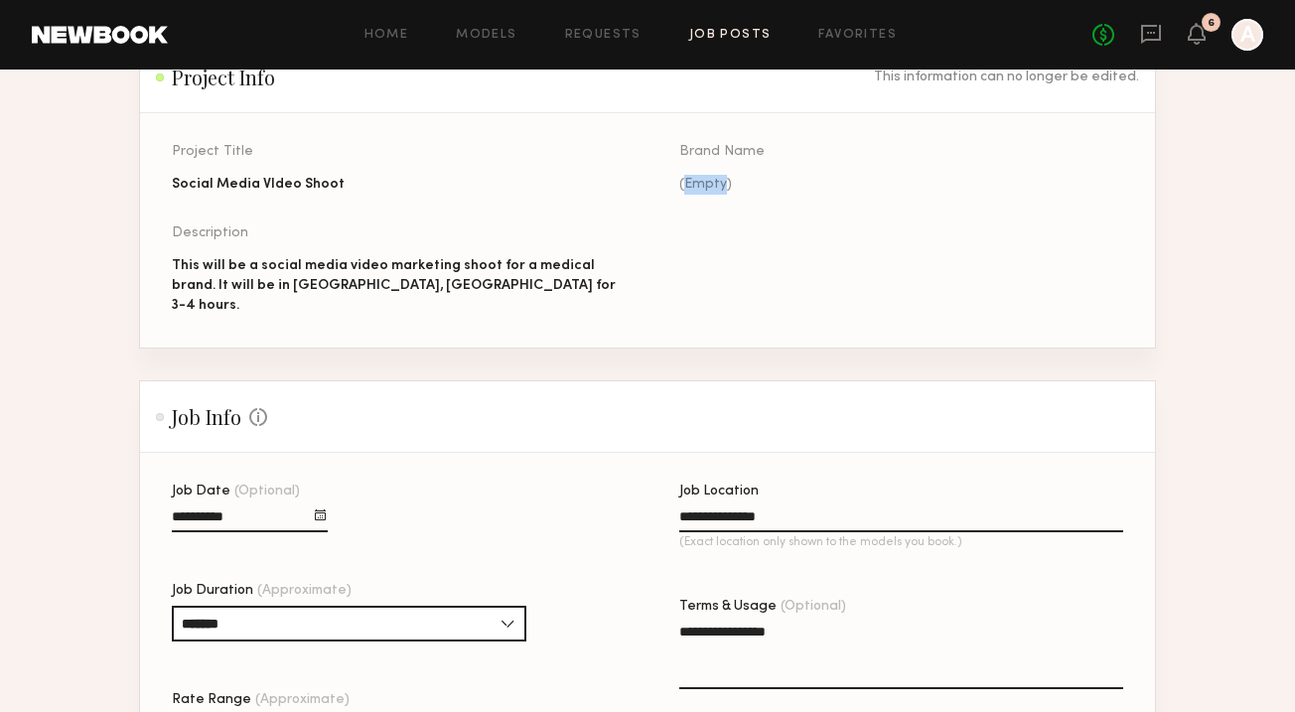
click at [707, 181] on div "(Empty)" at bounding box center [901, 185] width 444 height 20
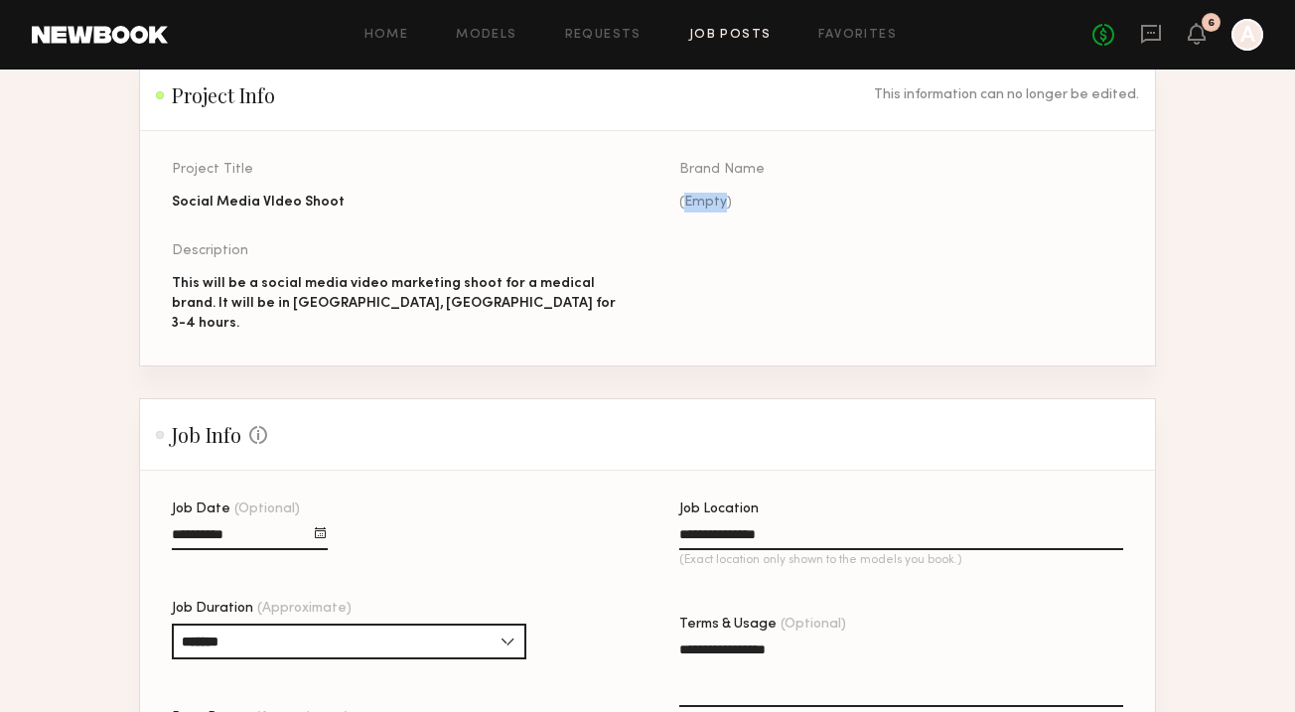
scroll to position [163, 0]
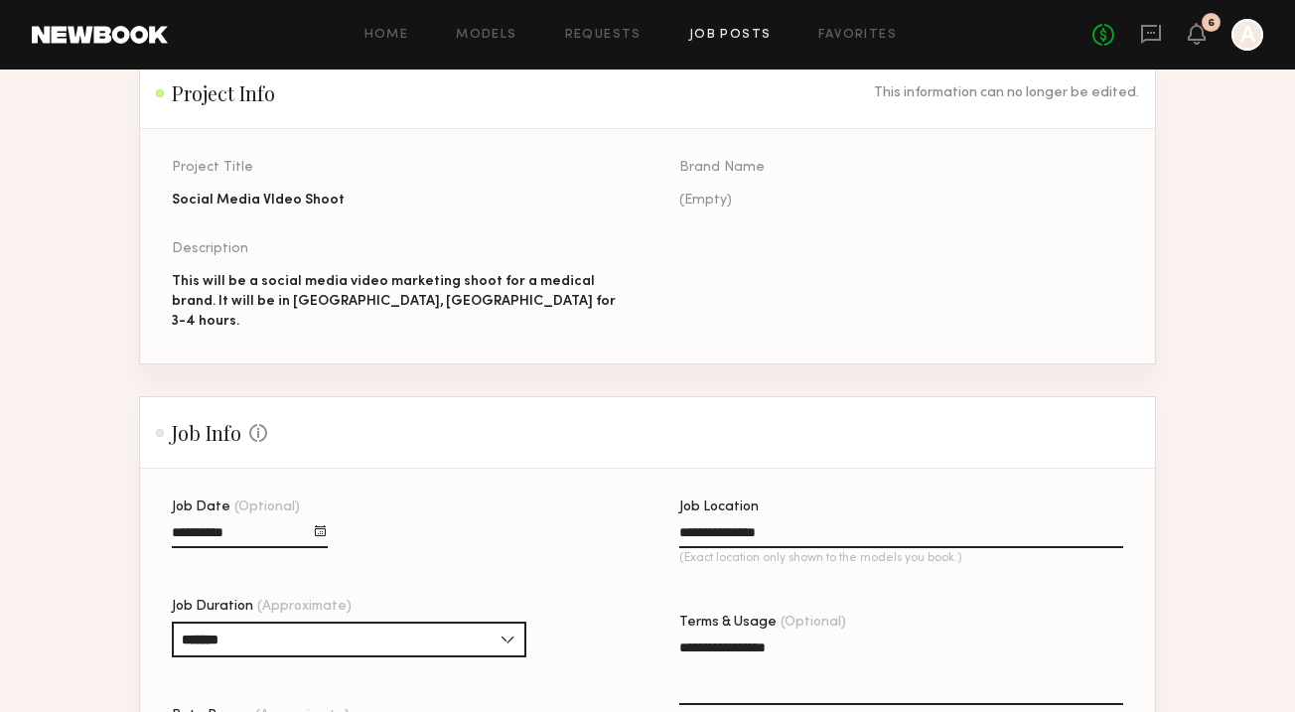
click at [468, 307] on div "This will be a social media video marketing shoot for a medical brand. It will …" at bounding box center [394, 302] width 444 height 60
click at [449, 300] on div "This will be a social media video marketing shoot for a medical brand. It will …" at bounding box center [394, 302] width 444 height 60
click at [445, 300] on div "This will be a social media video marketing shoot for a medical brand. It will …" at bounding box center [394, 302] width 444 height 60
drag, startPoint x: 458, startPoint y: 306, endPoint x: 217, endPoint y: 309, distance: 241.4
click at [217, 309] on div "This will be a social media video marketing shoot for a medical brand. It will …" at bounding box center [394, 302] width 444 height 60
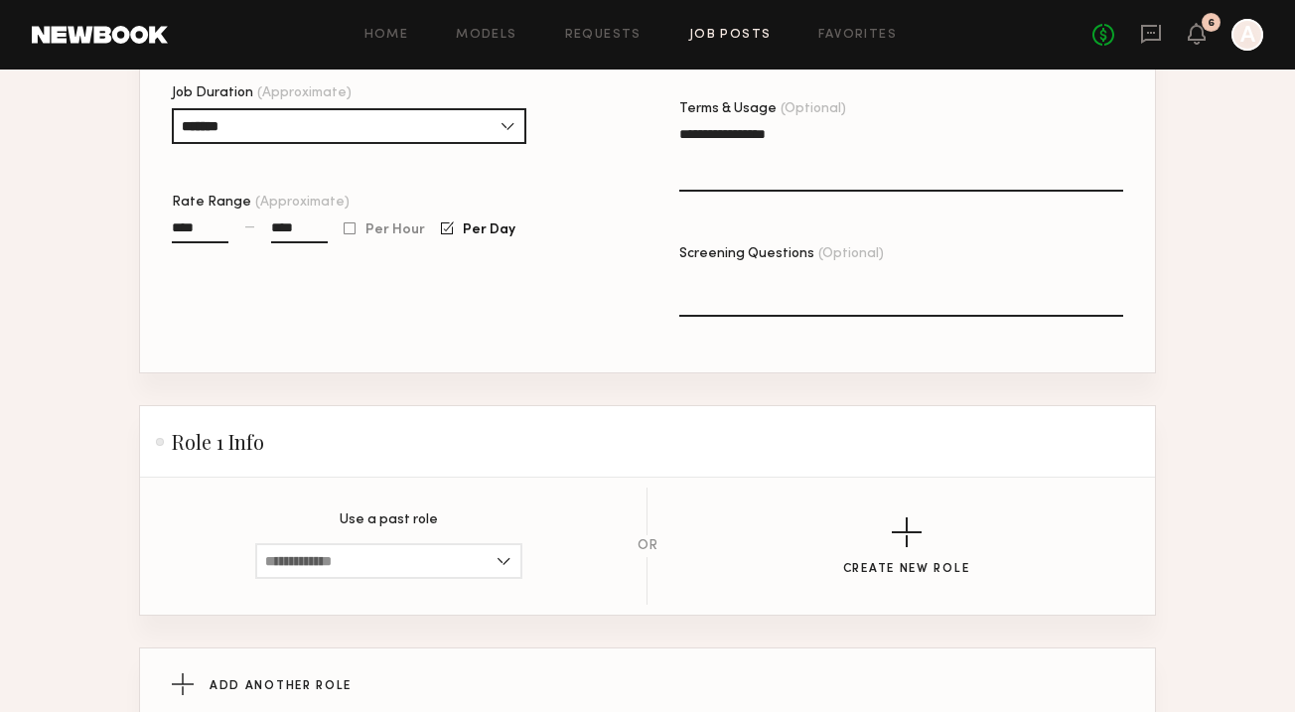
scroll to position [853, 0]
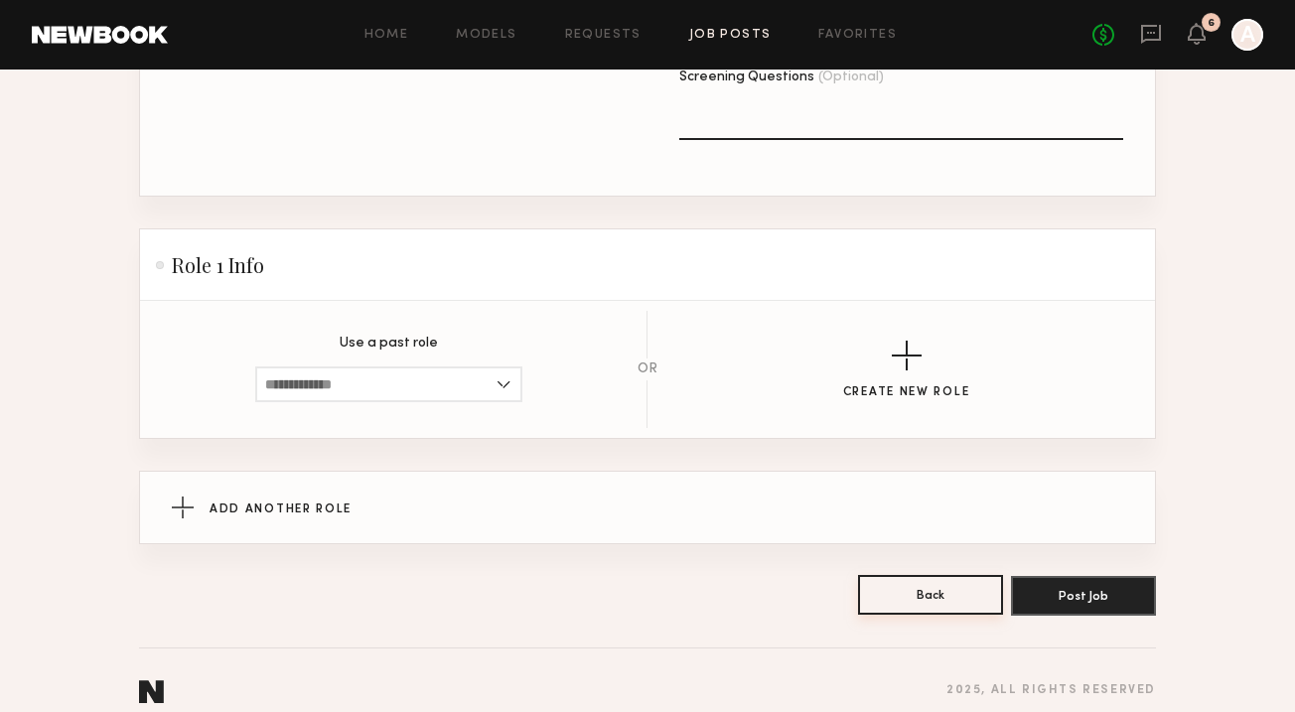
click at [917, 588] on button "Back" at bounding box center [930, 595] width 145 height 40
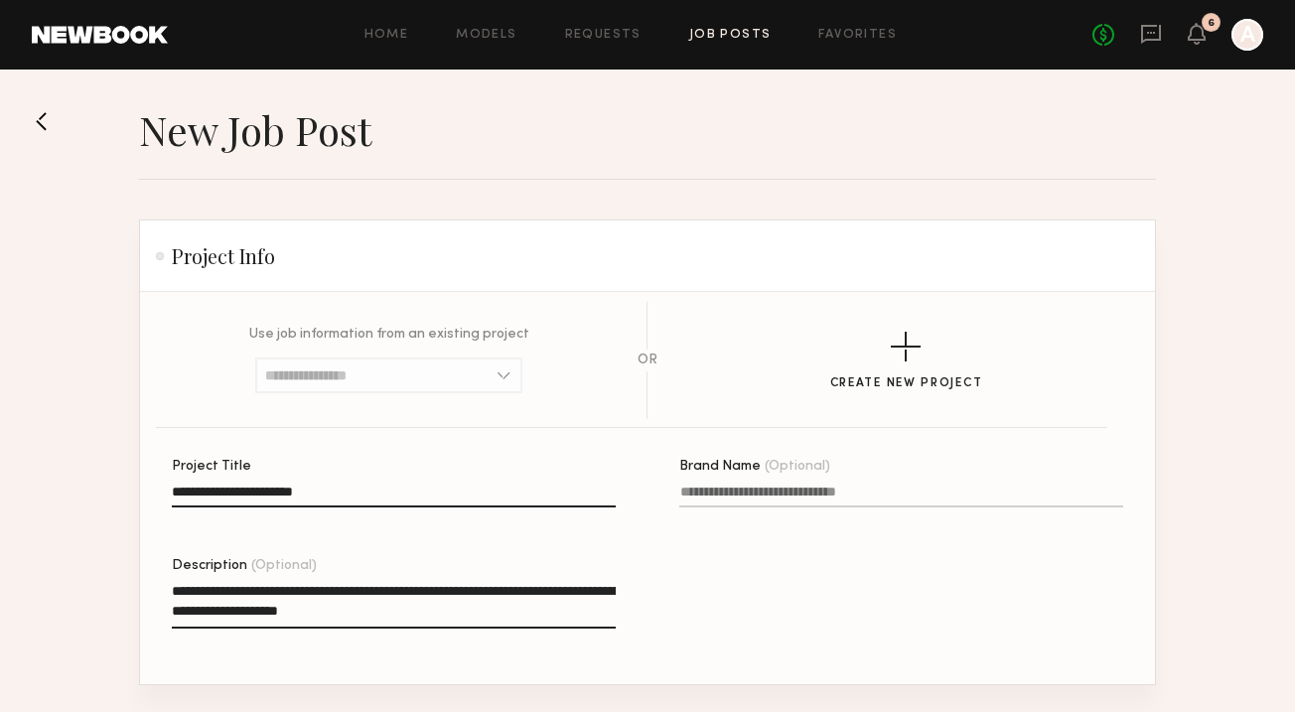
click at [390, 619] on textarea "**********" at bounding box center [394, 605] width 444 height 48
click at [721, 492] on input "Brand Name (Optional)" at bounding box center [901, 496] width 444 height 23
type input "**********"
drag, startPoint x: 421, startPoint y: 602, endPoint x: 167, endPoint y: 607, distance: 254.3
click at [168, 606] on section "**********" at bounding box center [647, 488] width 1015 height 392
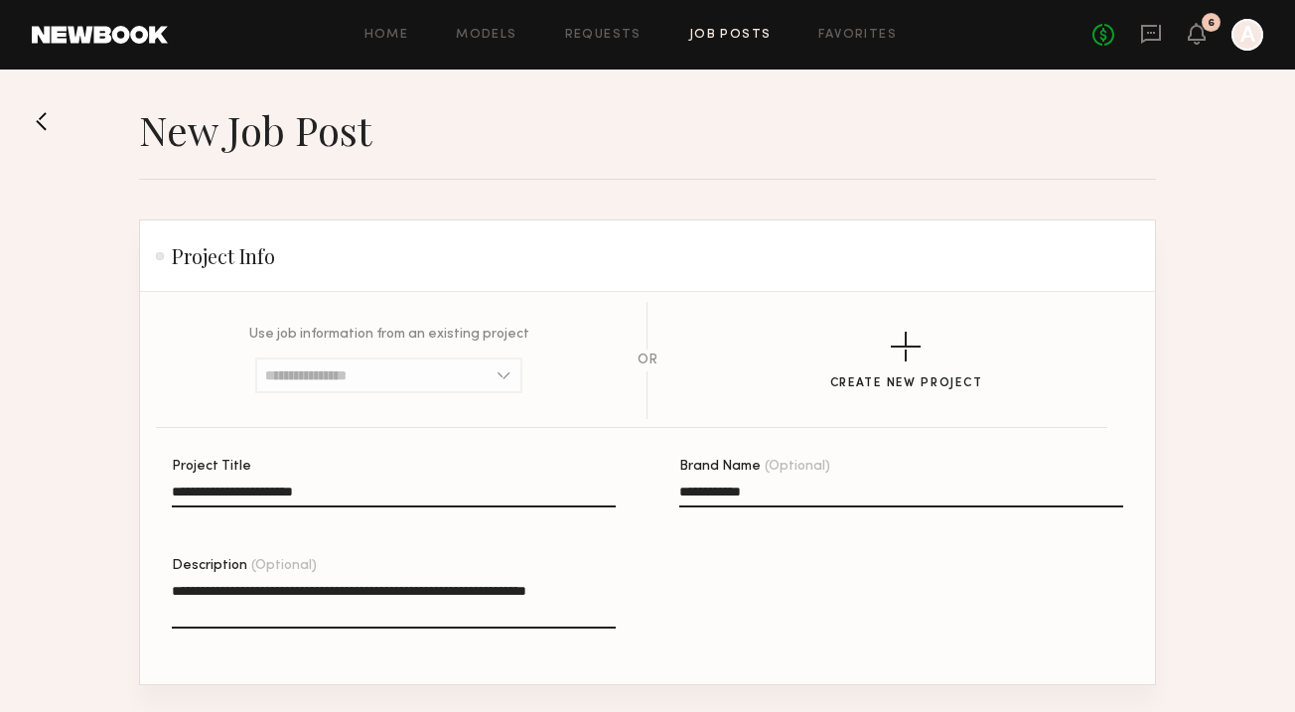
scroll to position [270, 0]
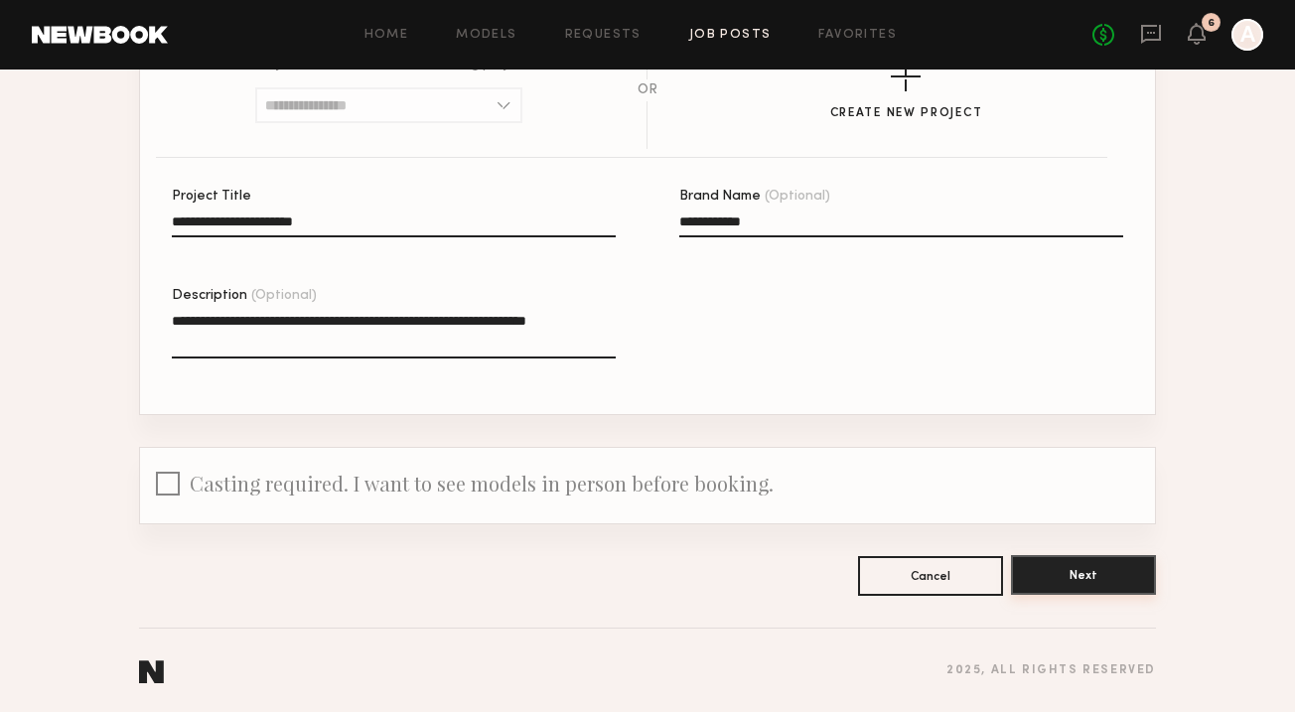
type textarea "**********"
click at [1080, 588] on button "Next" at bounding box center [1083, 575] width 145 height 40
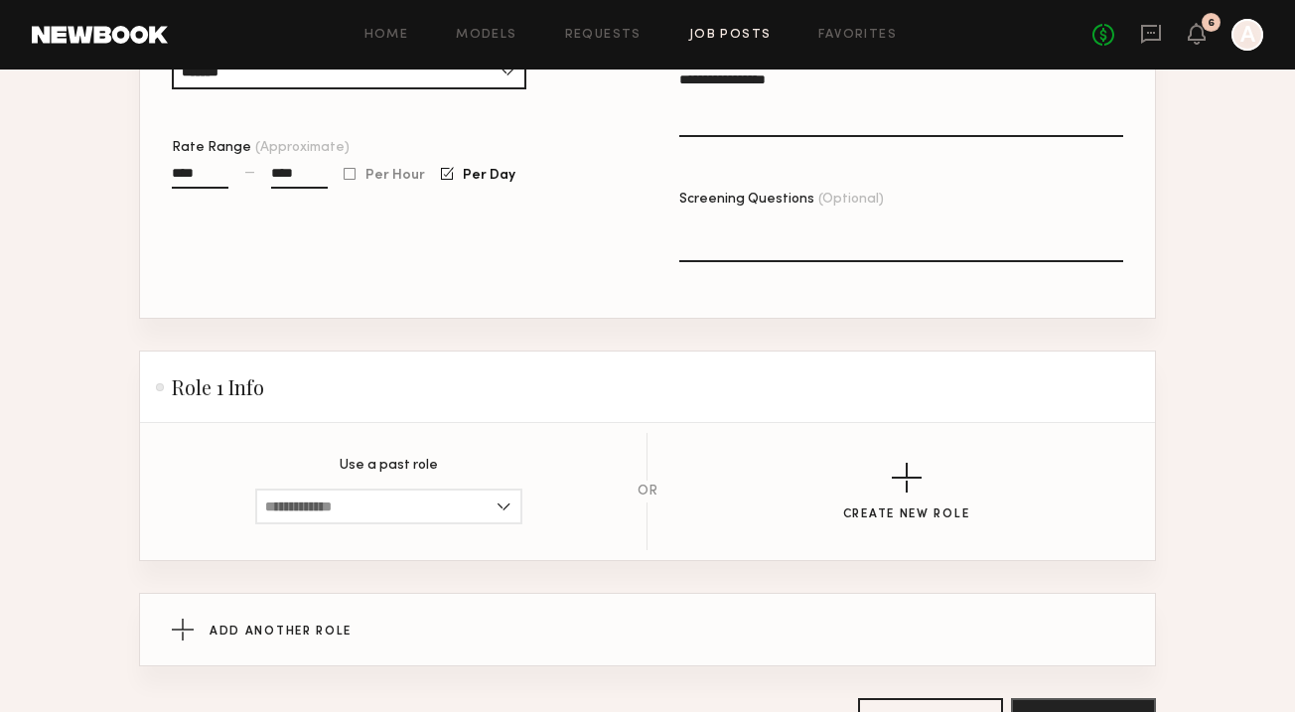
scroll to position [853, 0]
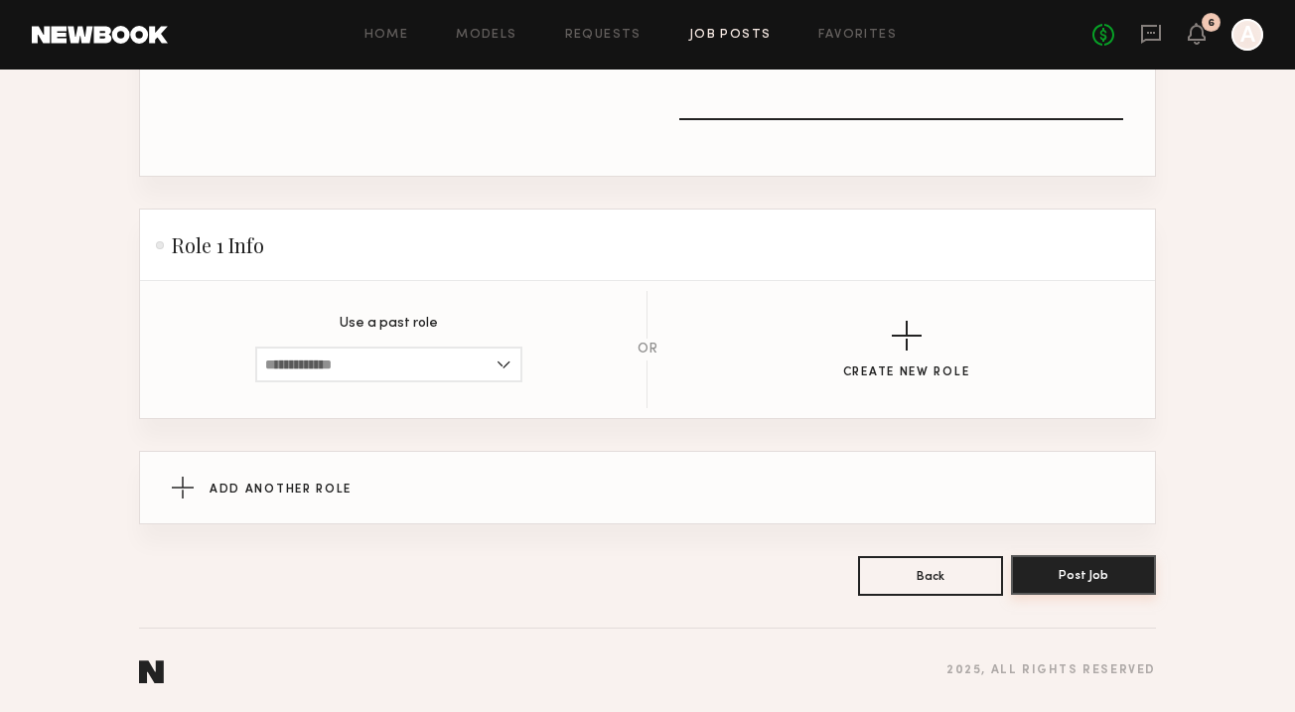
click at [1078, 577] on button "Post Job" at bounding box center [1083, 575] width 145 height 40
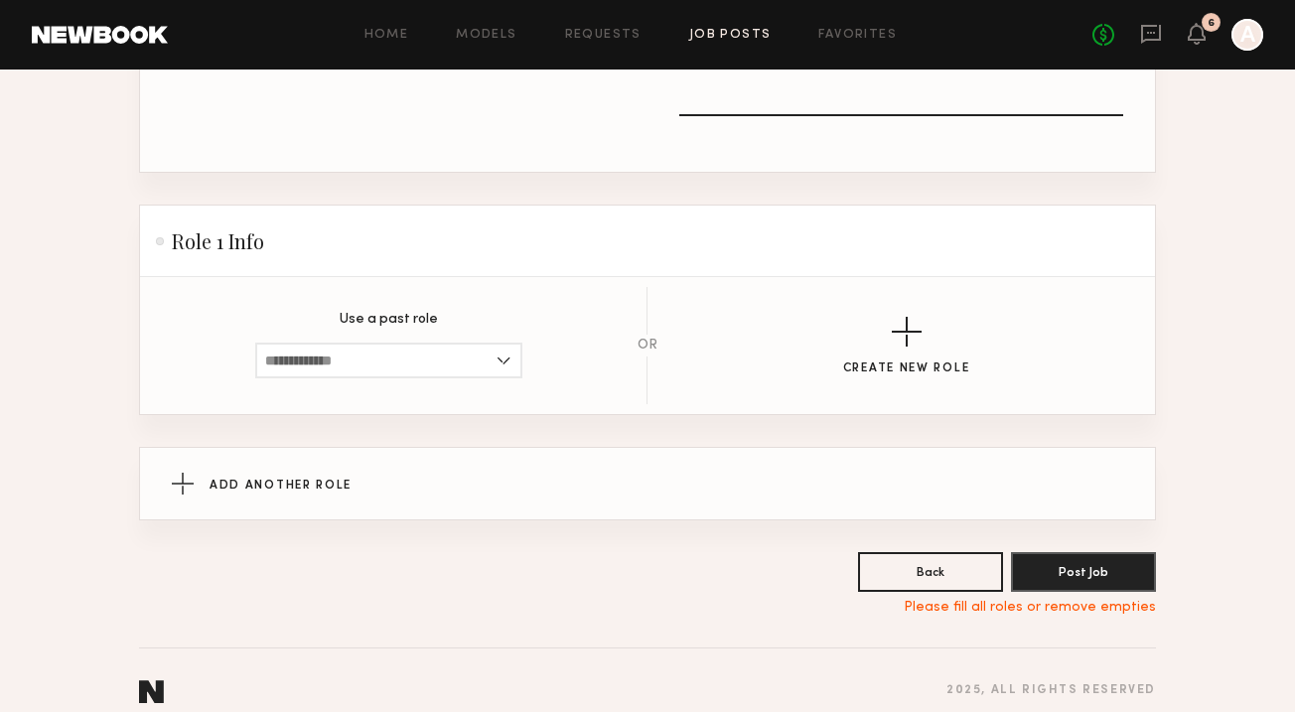
scroll to position [858, 0]
click at [434, 361] on input at bounding box center [388, 360] width 267 height 36
click at [936, 321] on button "Create New Role" at bounding box center [906, 345] width 127 height 59
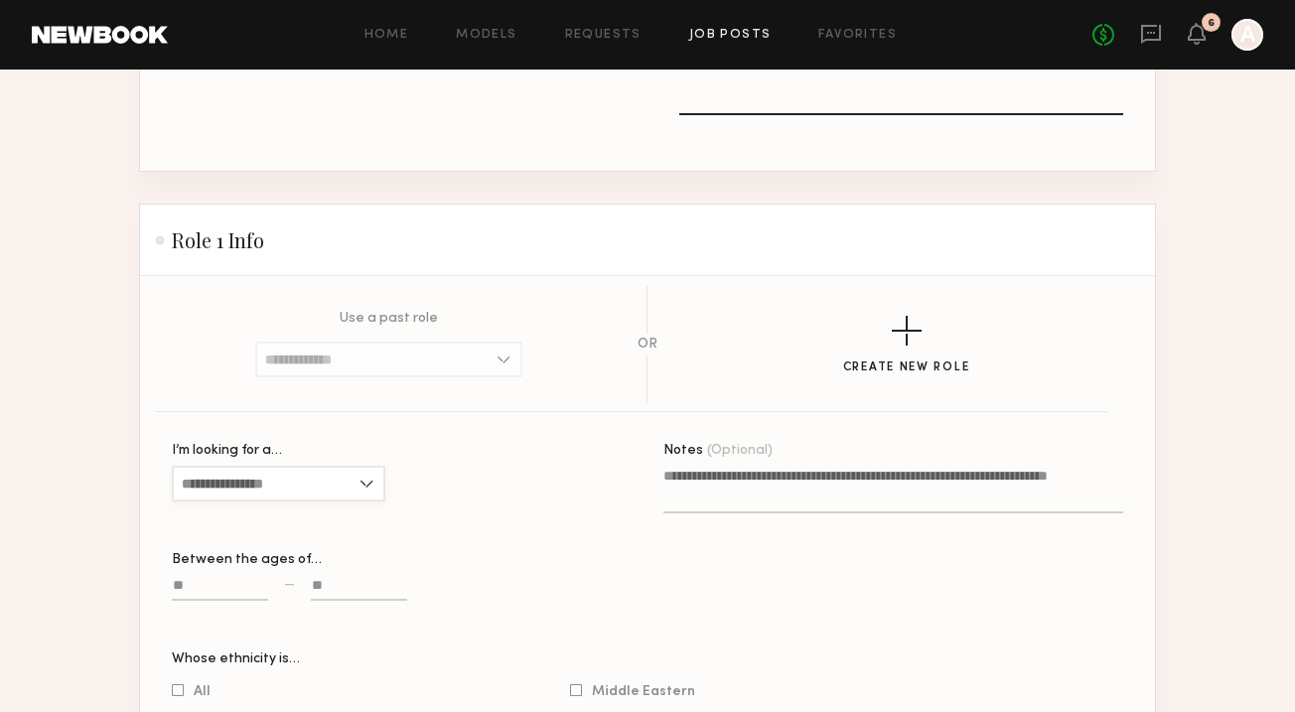
click at [281, 496] on input "I’m looking for a…" at bounding box center [279, 484] width 214 height 36
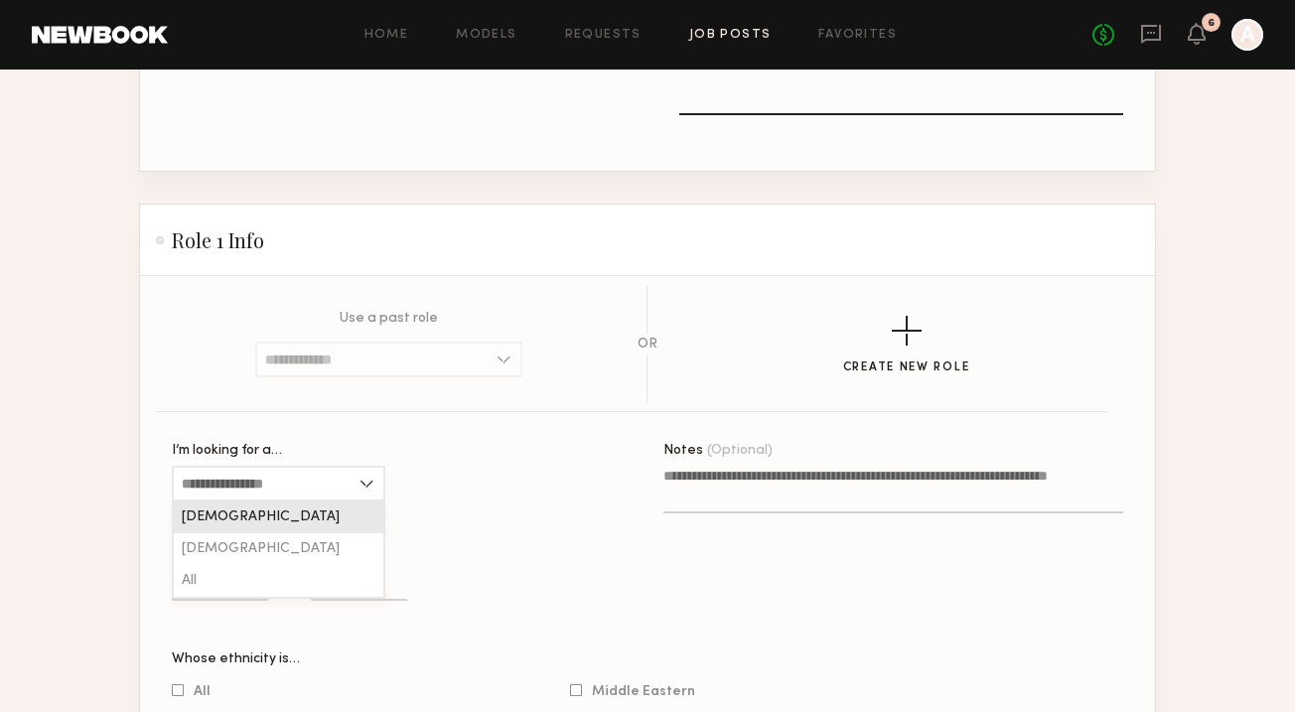
click at [257, 526] on div "Female" at bounding box center [279, 518] width 210 height 32
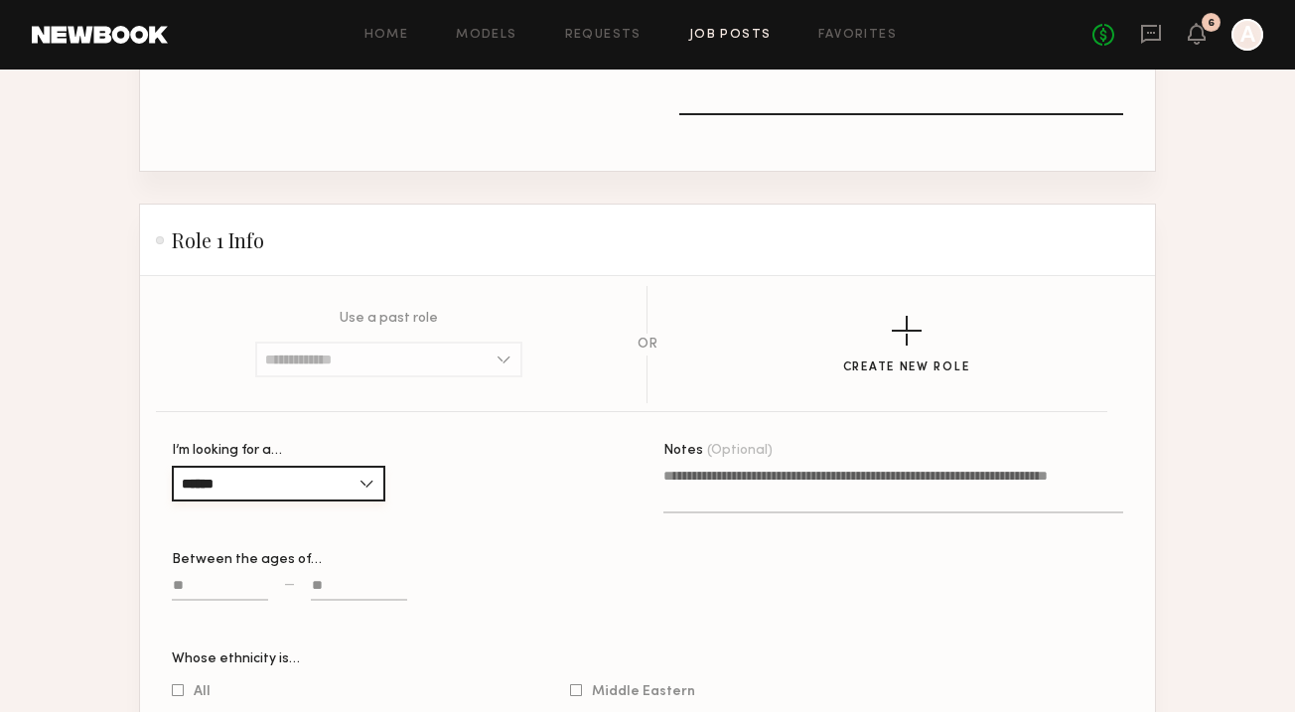
click at [262, 491] on input "******" at bounding box center [279, 484] width 214 height 36
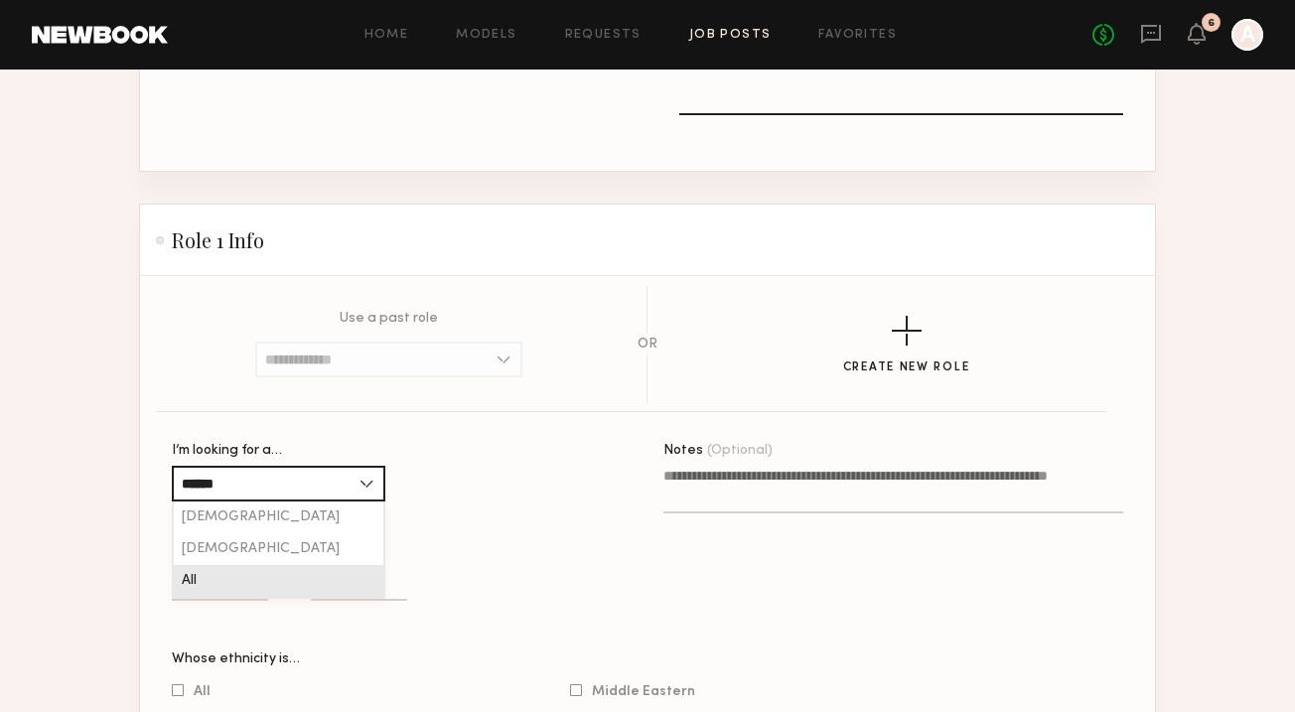
click at [224, 570] on div "All" at bounding box center [279, 581] width 210 height 32
type input "***"
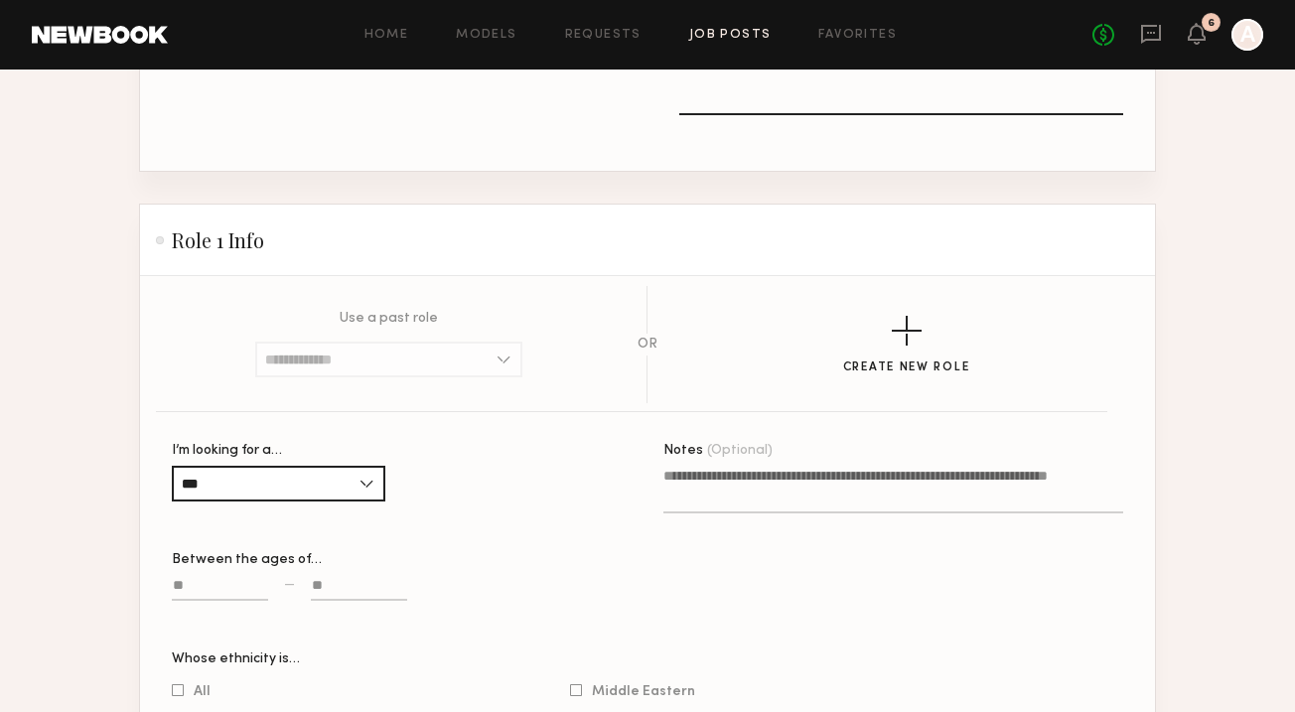
click at [218, 583] on input at bounding box center [220, 589] width 96 height 23
drag, startPoint x: 211, startPoint y: 580, endPoint x: 148, endPoint y: 580, distance: 62.6
click at [148, 580] on section "Use a past role No Past Roles Exist OR Create New Role I’m looking for a… *** F…" at bounding box center [647, 609] width 1015 height 667
type input "**"
click at [380, 580] on input at bounding box center [359, 589] width 96 height 23
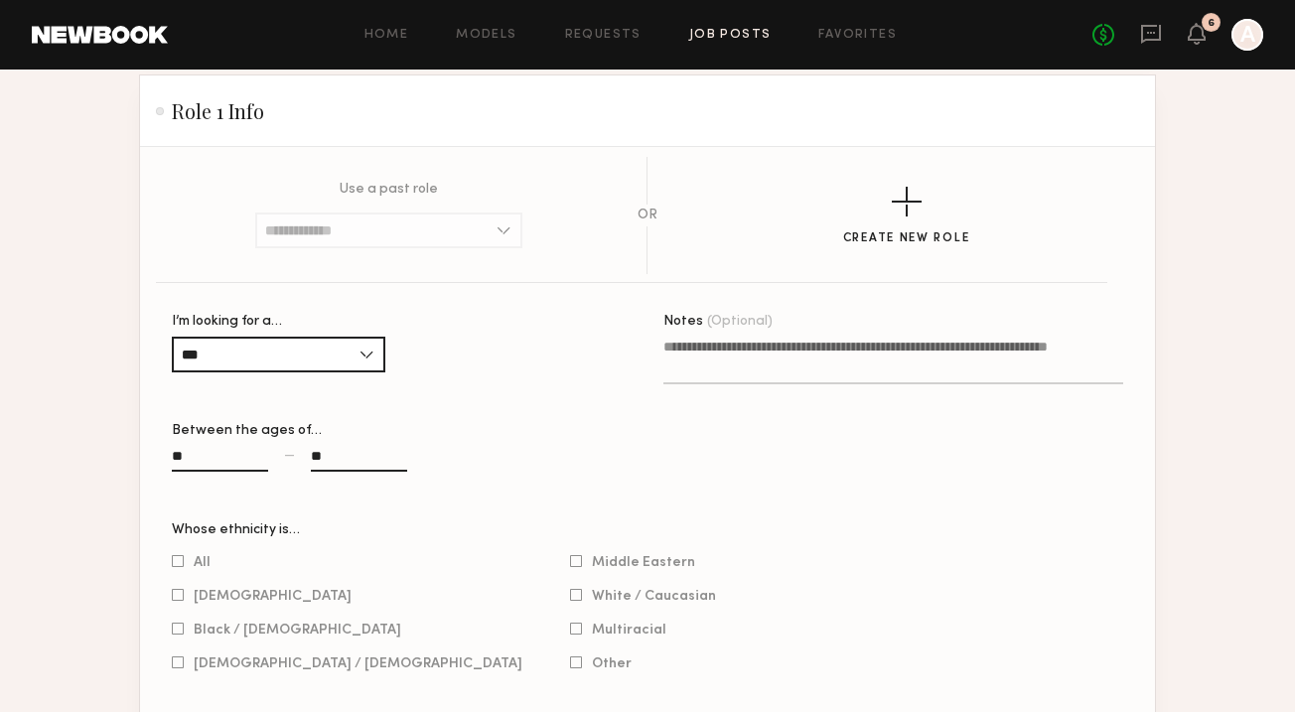
scroll to position [988, 0]
type input "**"
click at [173, 553] on div "All" at bounding box center [347, 561] width 351 height 18
click at [179, 566] on div at bounding box center [178, 560] width 12 height 13
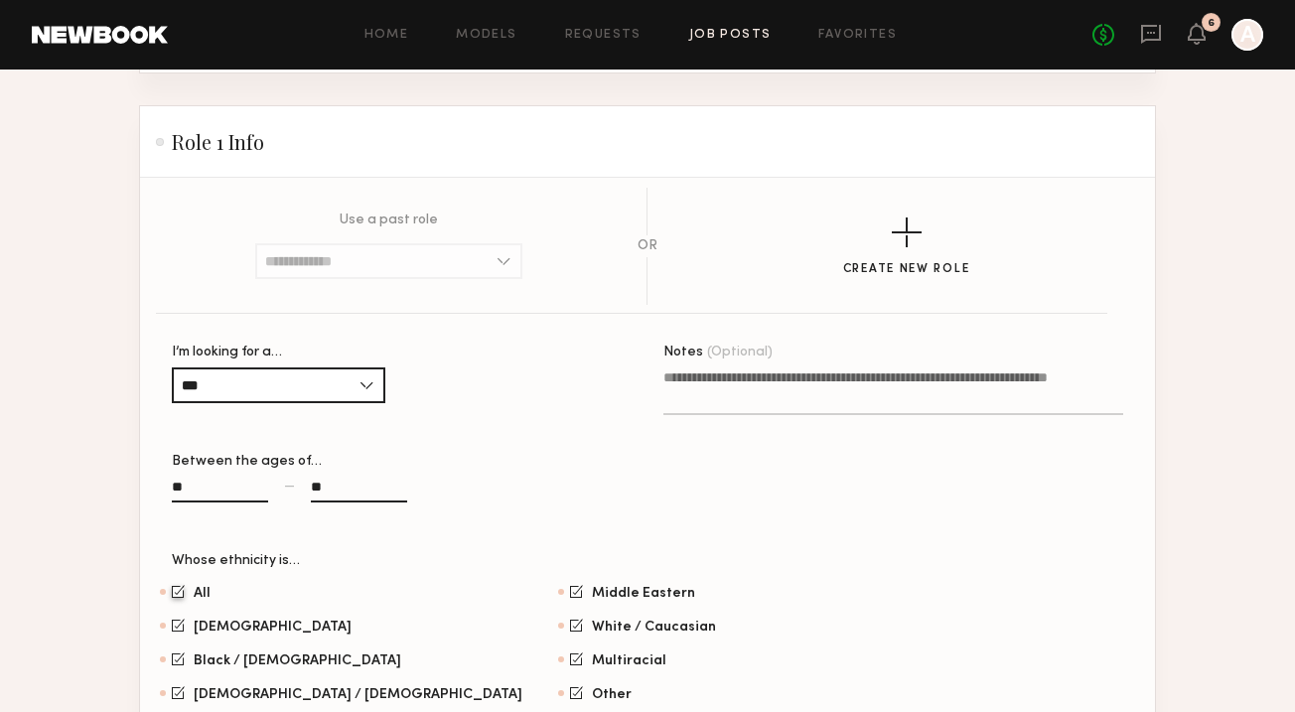
scroll to position [905, 0]
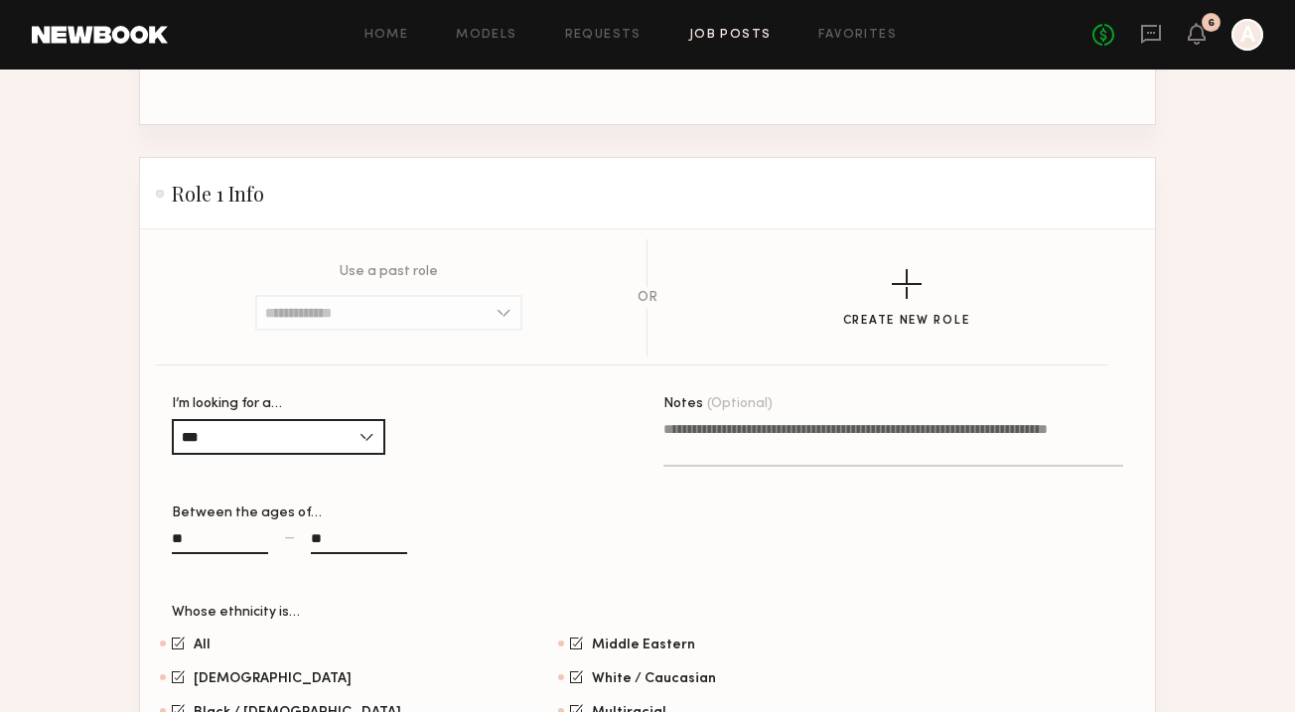
click at [732, 464] on textarea "Notes (Optional)" at bounding box center [894, 443] width 460 height 48
click at [765, 407] on span "(Optional)" at bounding box center [740, 404] width 66 height 14
click at [765, 419] on textarea "Notes (Optional)" at bounding box center [894, 443] width 460 height 48
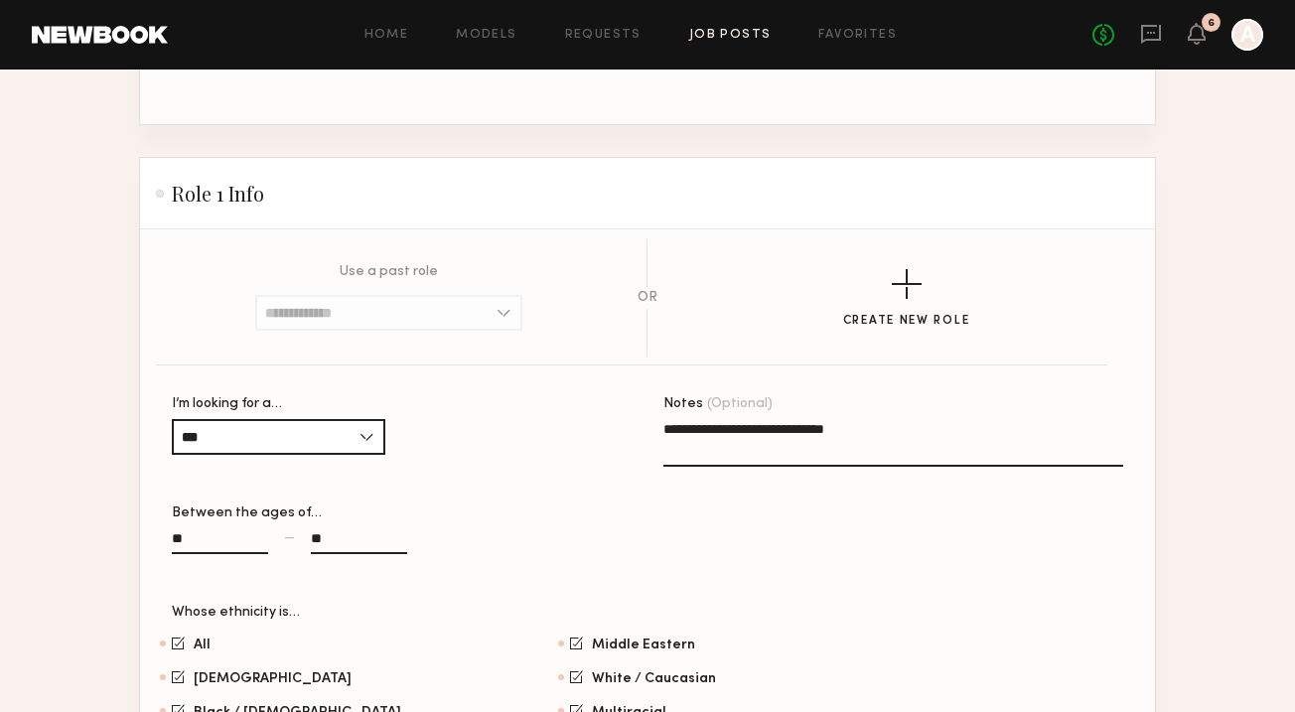
type textarea "**********"
drag, startPoint x: 861, startPoint y: 431, endPoint x: 656, endPoint y: 414, distance: 206.3
click at [658, 431] on section "**********" at bounding box center [648, 601] width 952 height 409
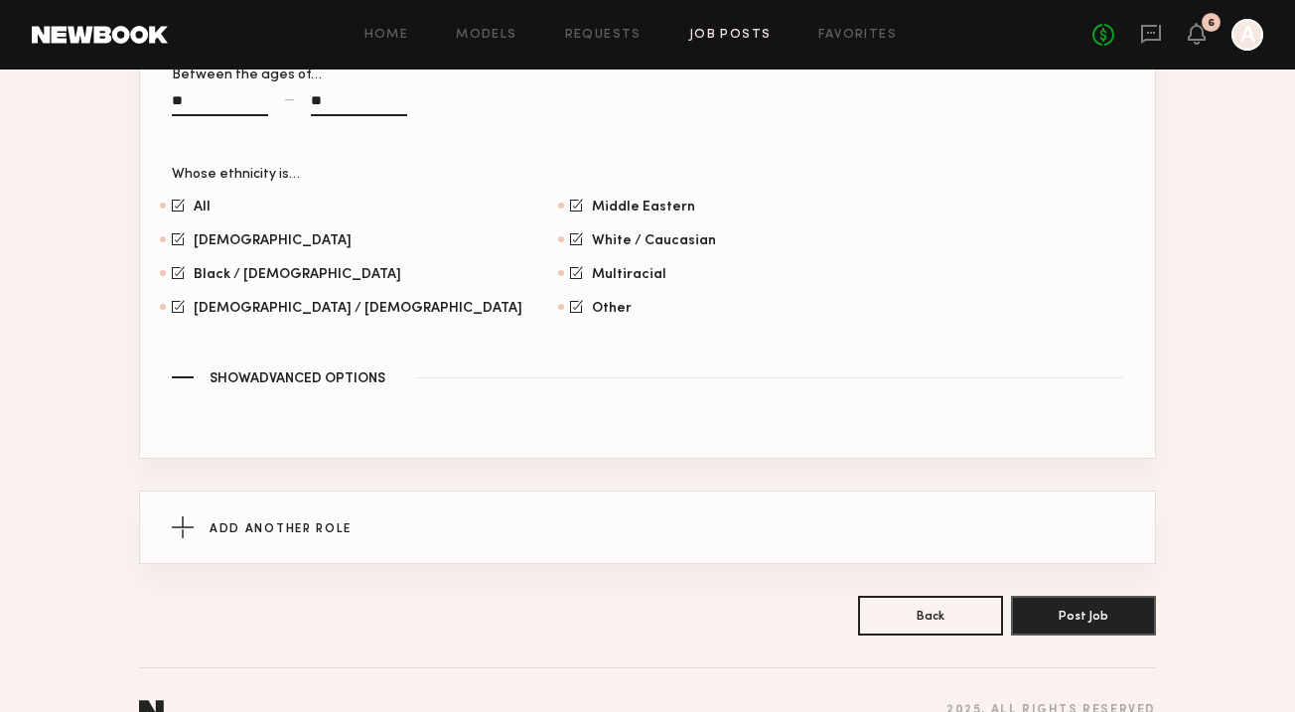
scroll to position [1345, 0]
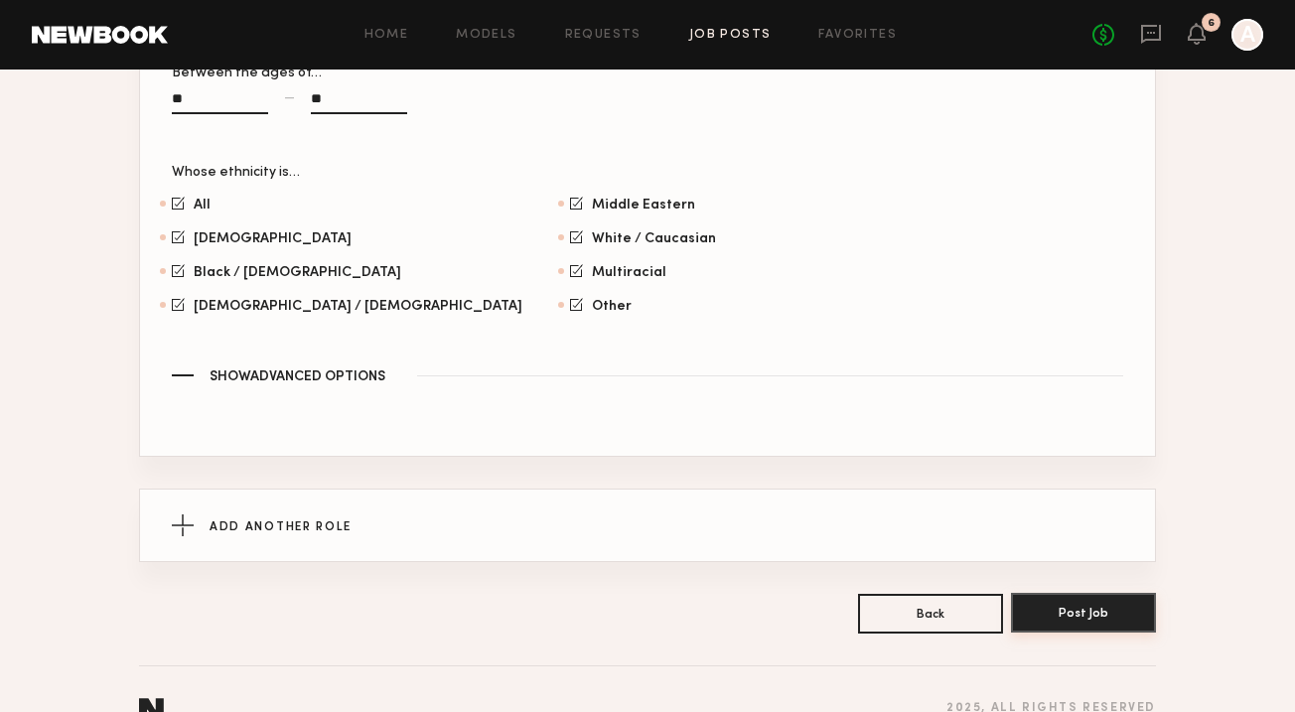
click at [1068, 616] on button "Post Job" at bounding box center [1083, 613] width 145 height 40
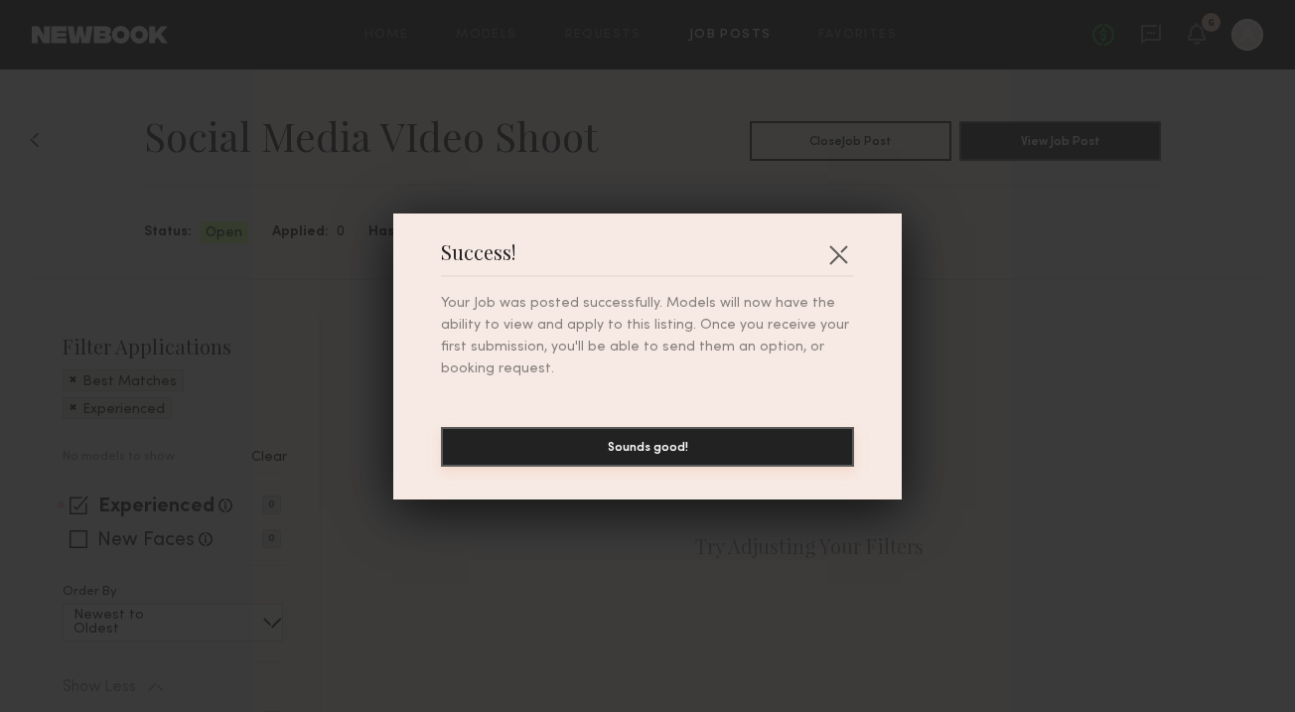
click at [649, 451] on button "Sounds good!" at bounding box center [647, 447] width 413 height 40
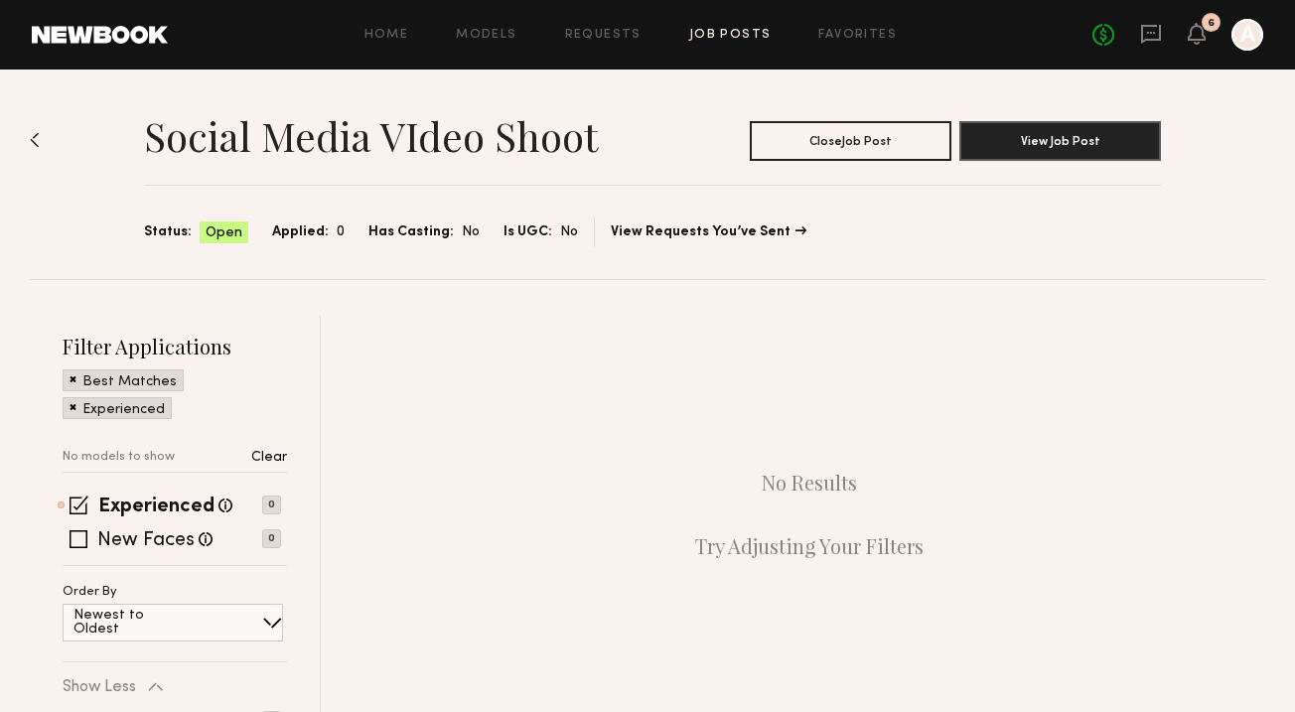
scroll to position [3, 0]
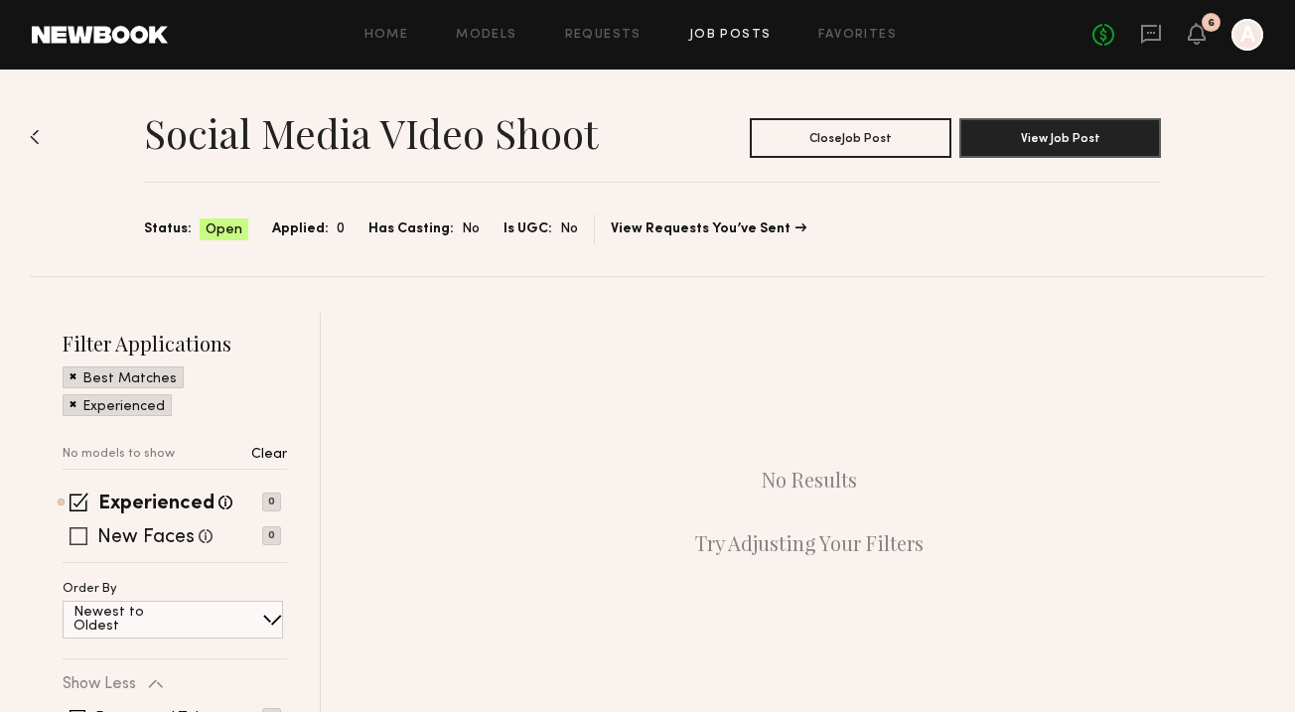
click at [87, 533] on div "New Faces Talent we've deemed to be in the early stages of their professional c…" at bounding box center [172, 536] width 219 height 16
click at [69, 533] on div "New Faces Talent we've deemed to be in the early stages of their professional c…" at bounding box center [172, 536] width 219 height 16
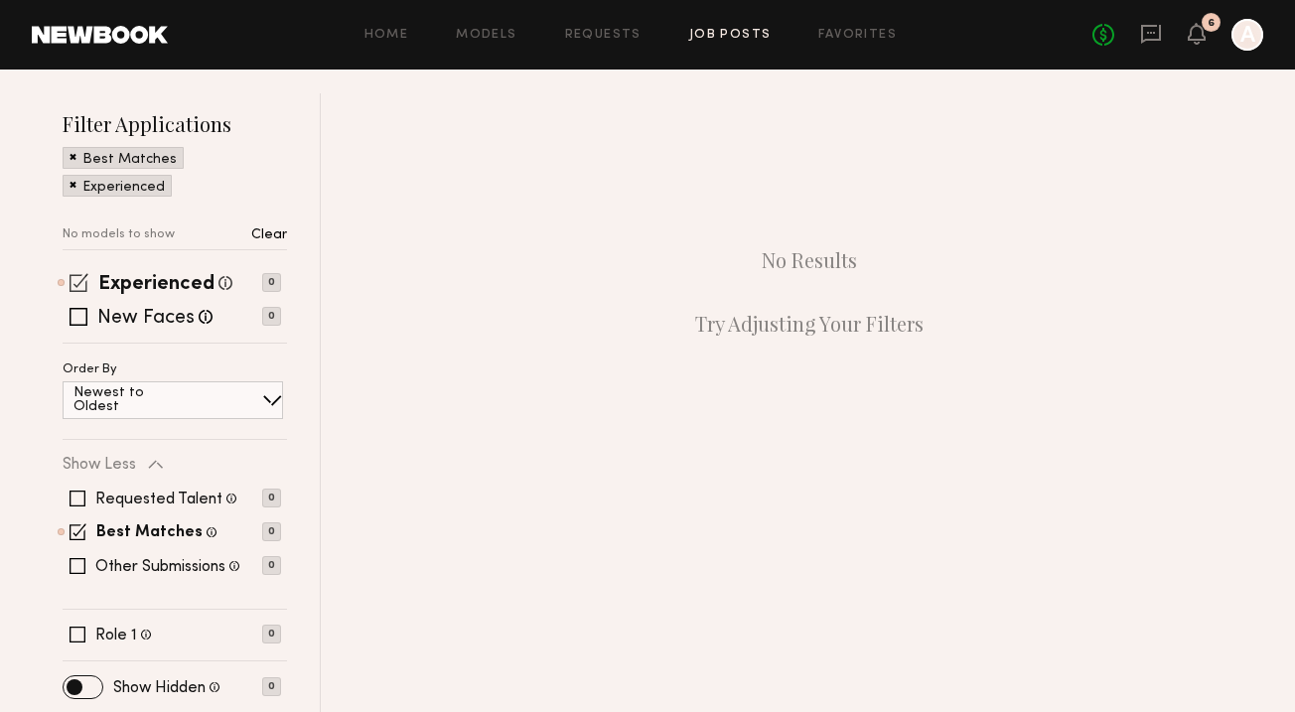
scroll to position [224, 0]
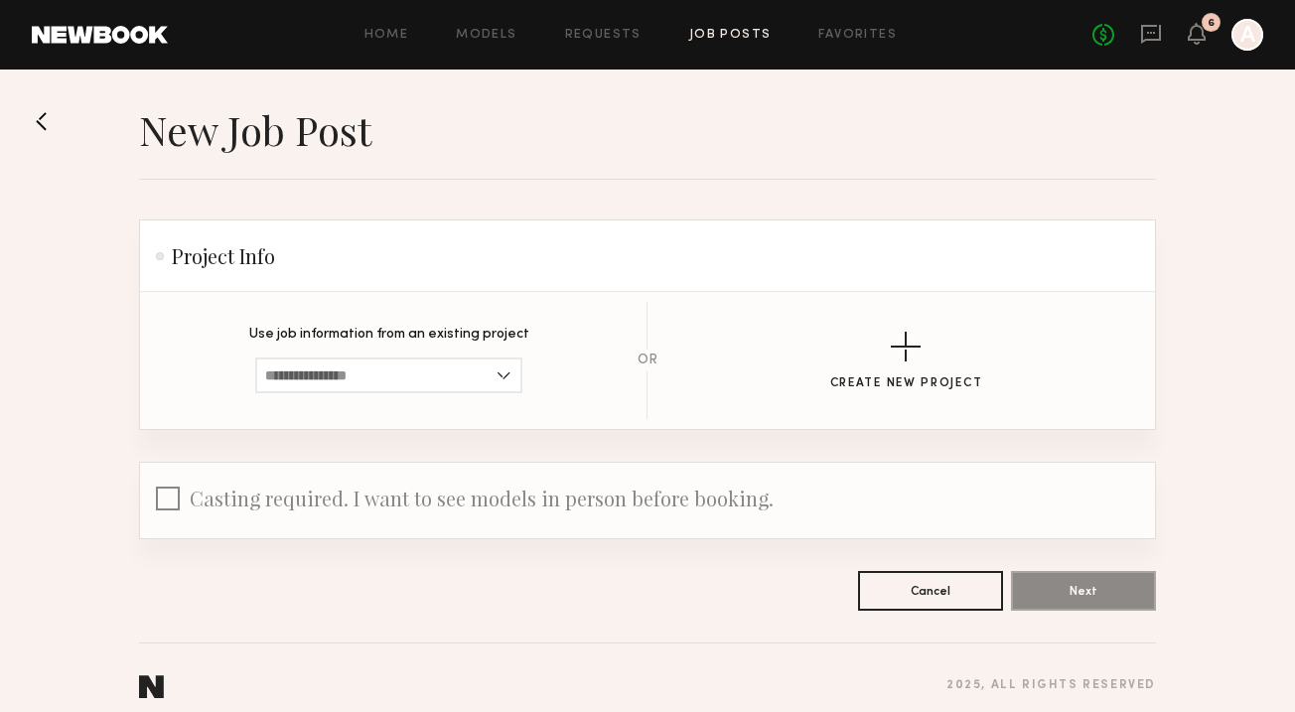
click at [718, 47] on div "Home Models Requests Job Posts Favorites Sign Out No fees up to $5,000 6 A" at bounding box center [716, 35] width 1096 height 32
click at [721, 33] on link "Job Posts" at bounding box center [730, 35] width 82 height 13
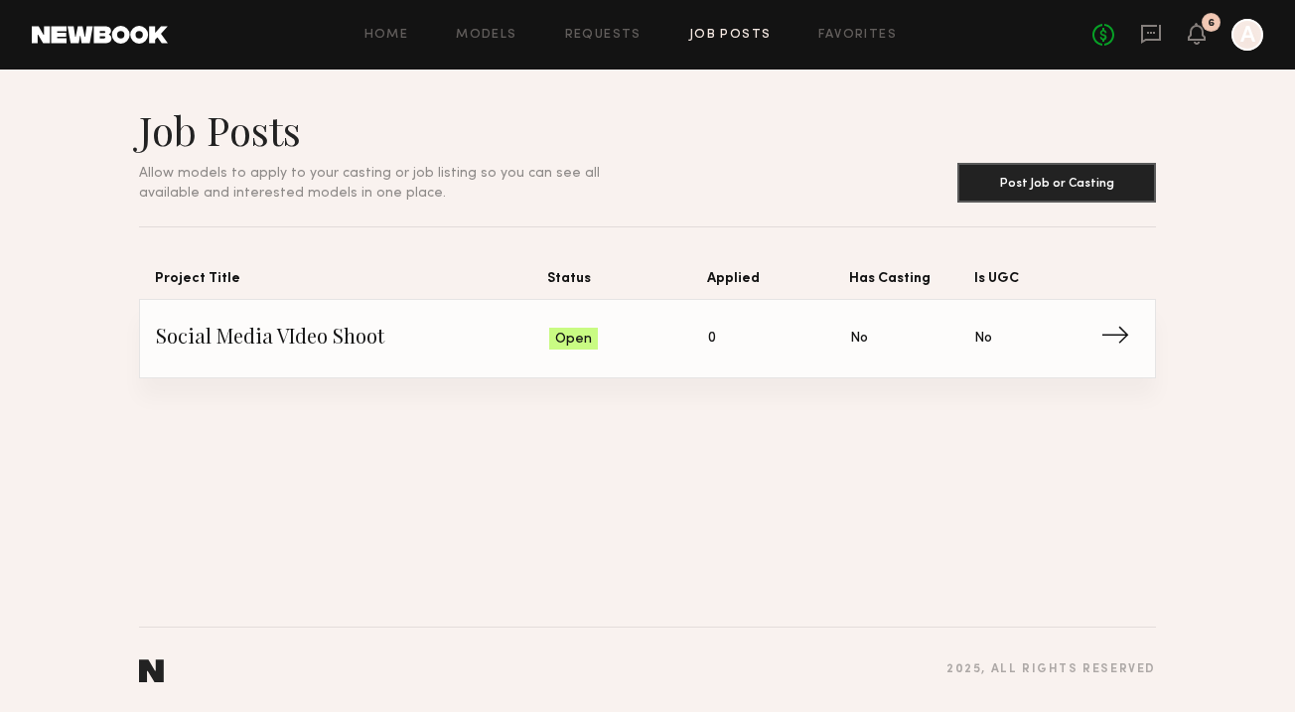
click at [1012, 331] on span "Is UGC: No" at bounding box center [1036, 339] width 124 height 30
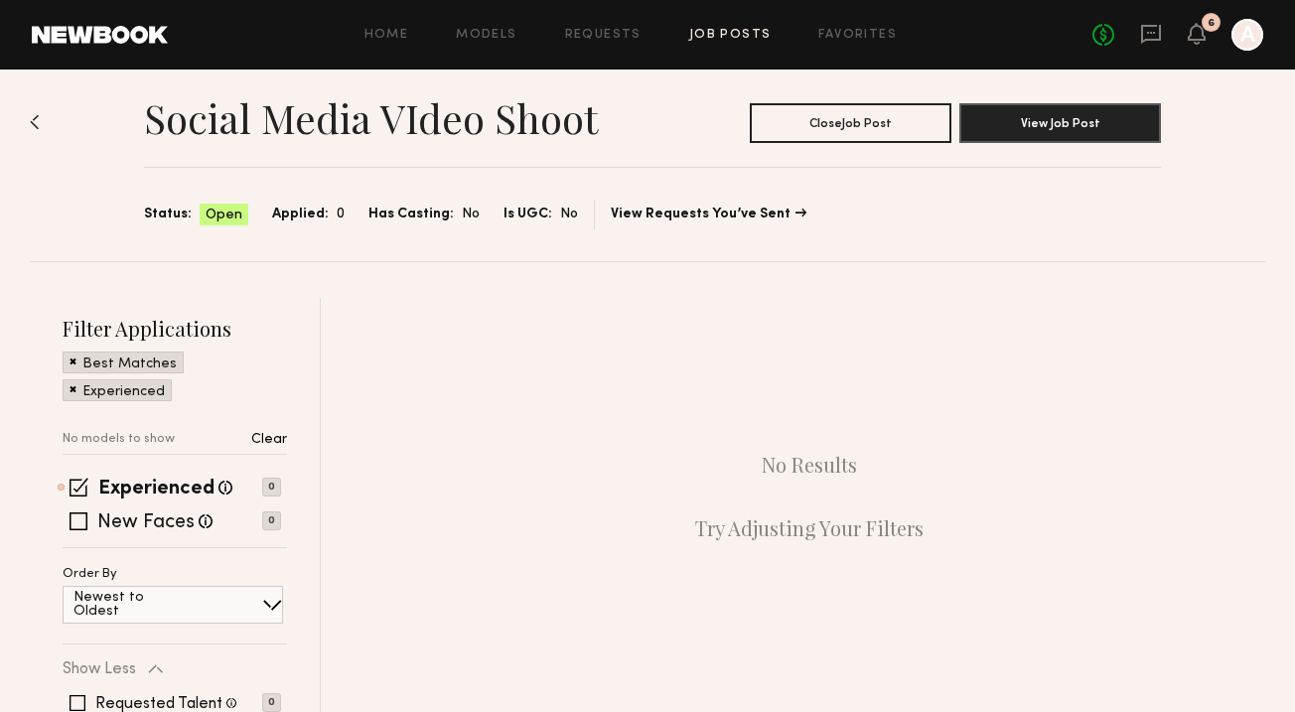
scroll to position [27, 0]
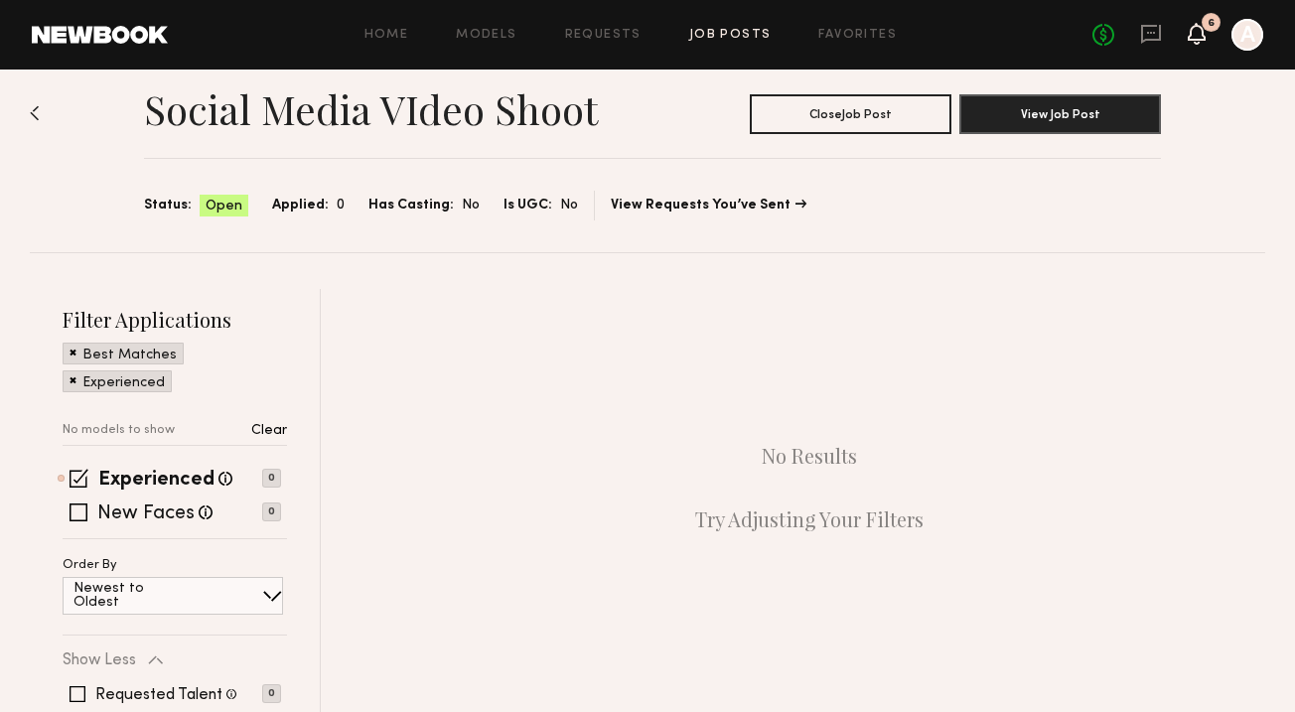
click at [1188, 35] on icon at bounding box center [1197, 34] width 18 height 22
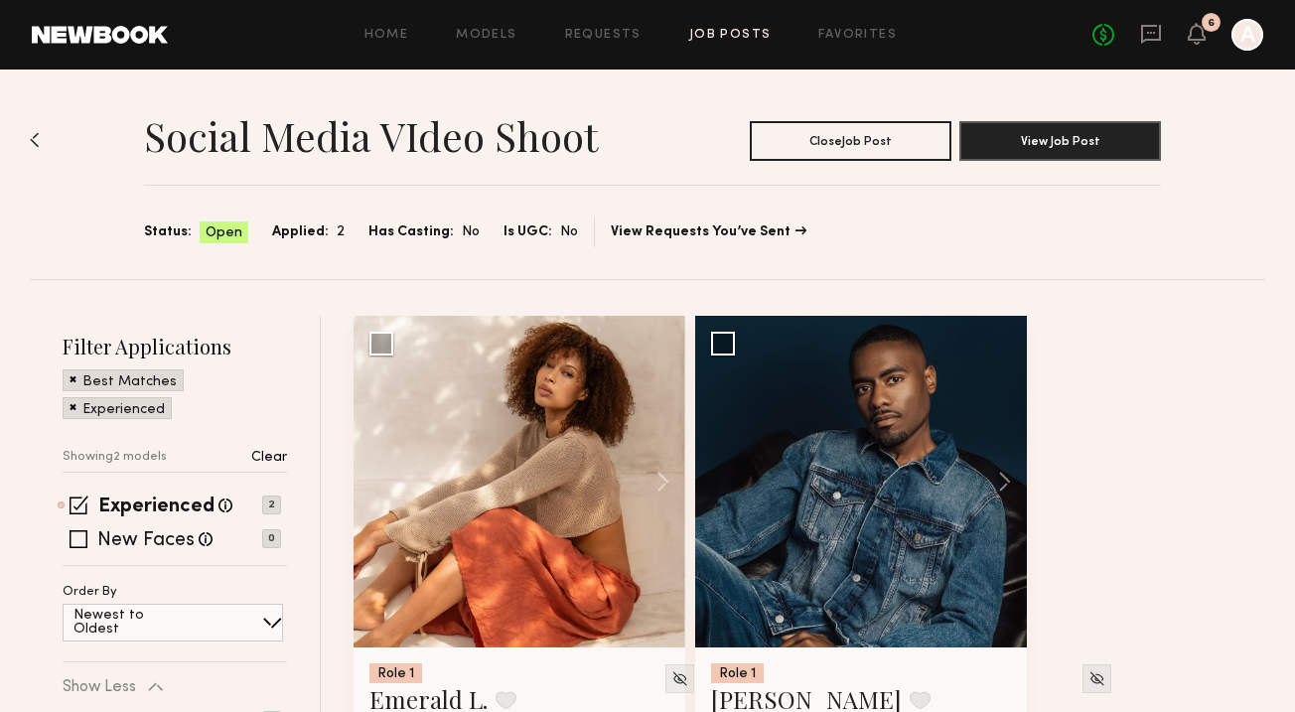
click at [652, 219] on section "Status: Open Applied: 2 Has Casting: No Is UGC: No View Requests You’ve Sent" at bounding box center [652, 233] width 1017 height 30
click at [648, 225] on section "Status: Open Applied: 2 Has Casting: No Is UGC: No View Requests You’ve Sent" at bounding box center [652, 233] width 1017 height 30
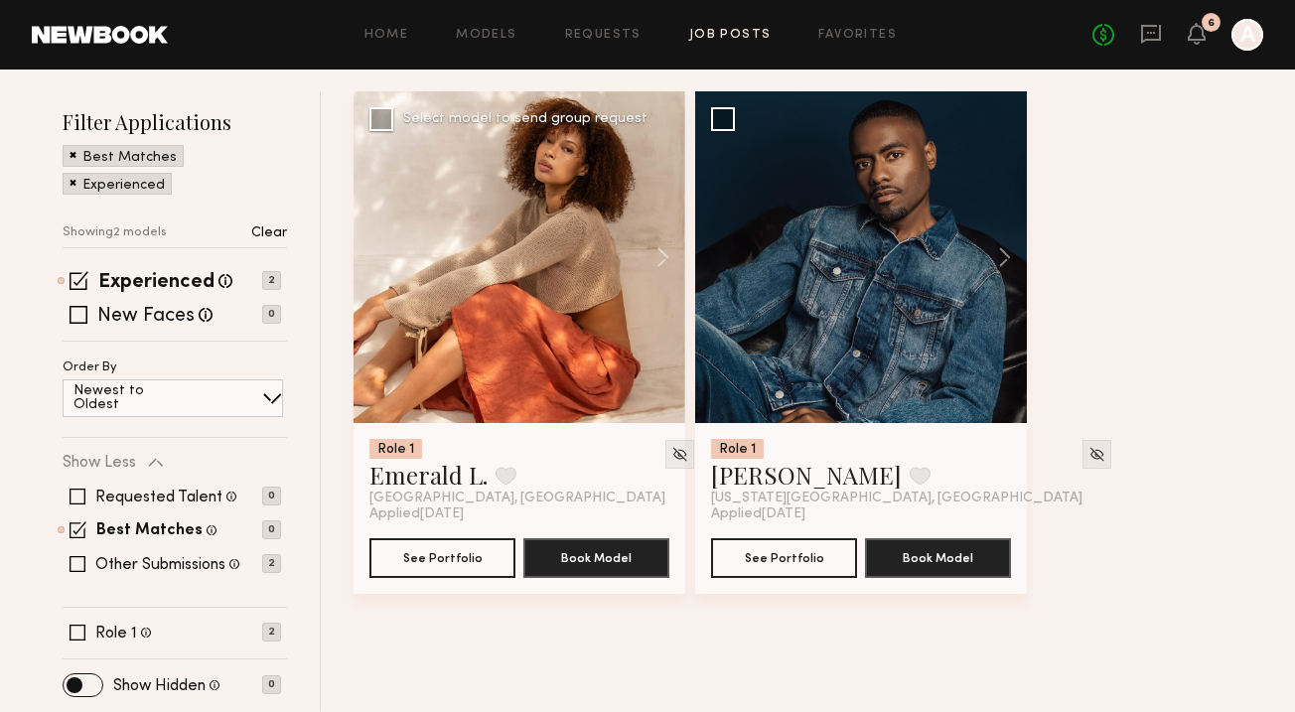
click at [458, 197] on div at bounding box center [520, 257] width 332 height 332
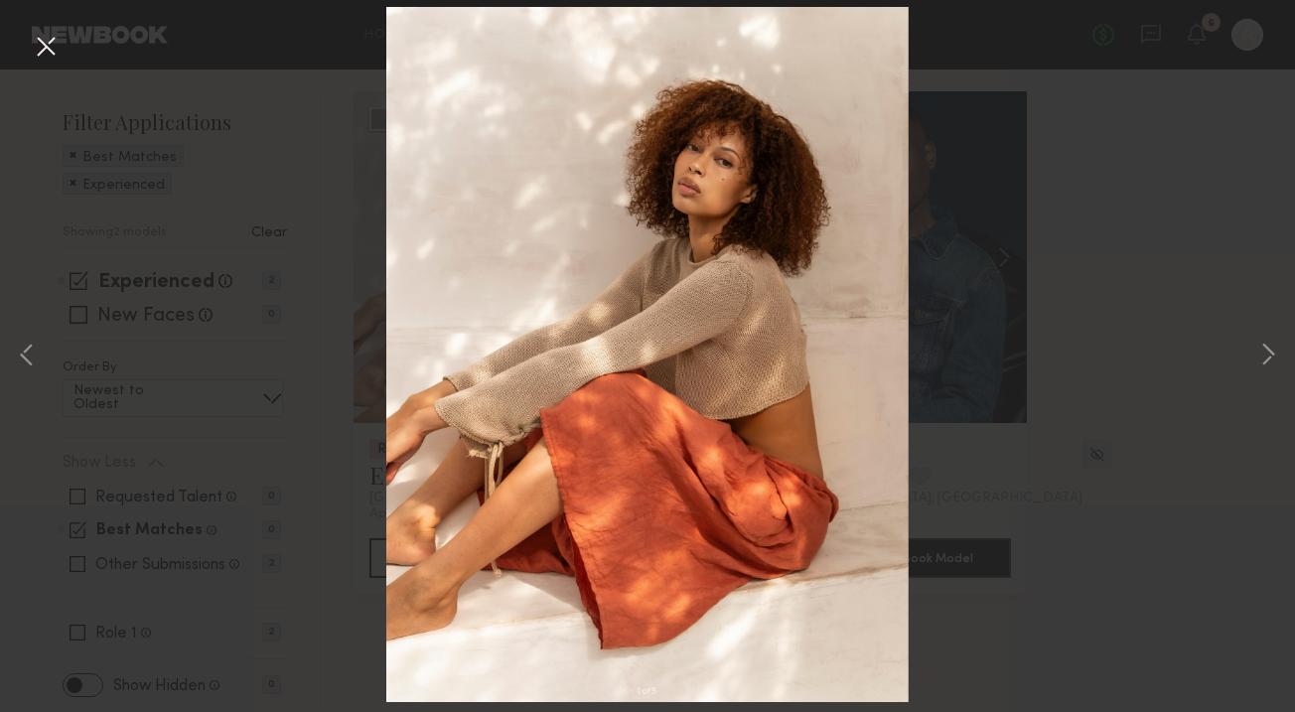
click at [49, 46] on button at bounding box center [46, 48] width 32 height 36
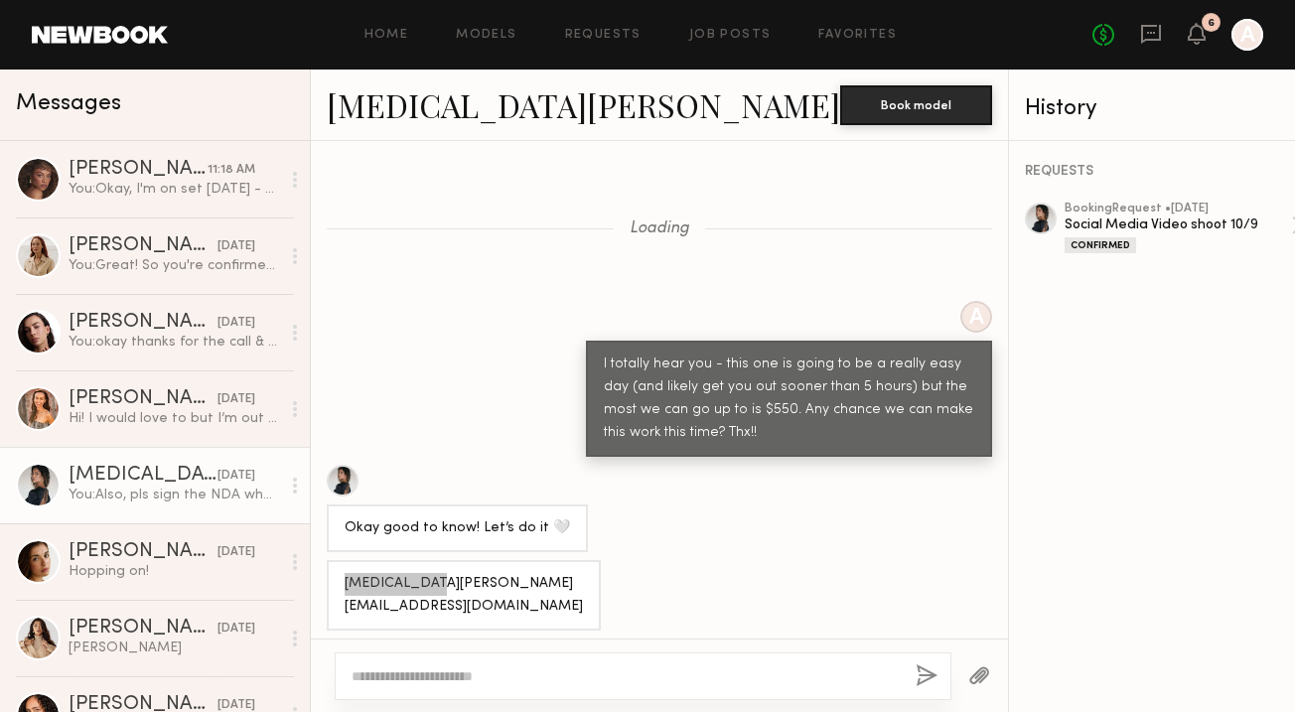
scroll to position [326, 0]
